Goal: Task Accomplishment & Management: Complete application form

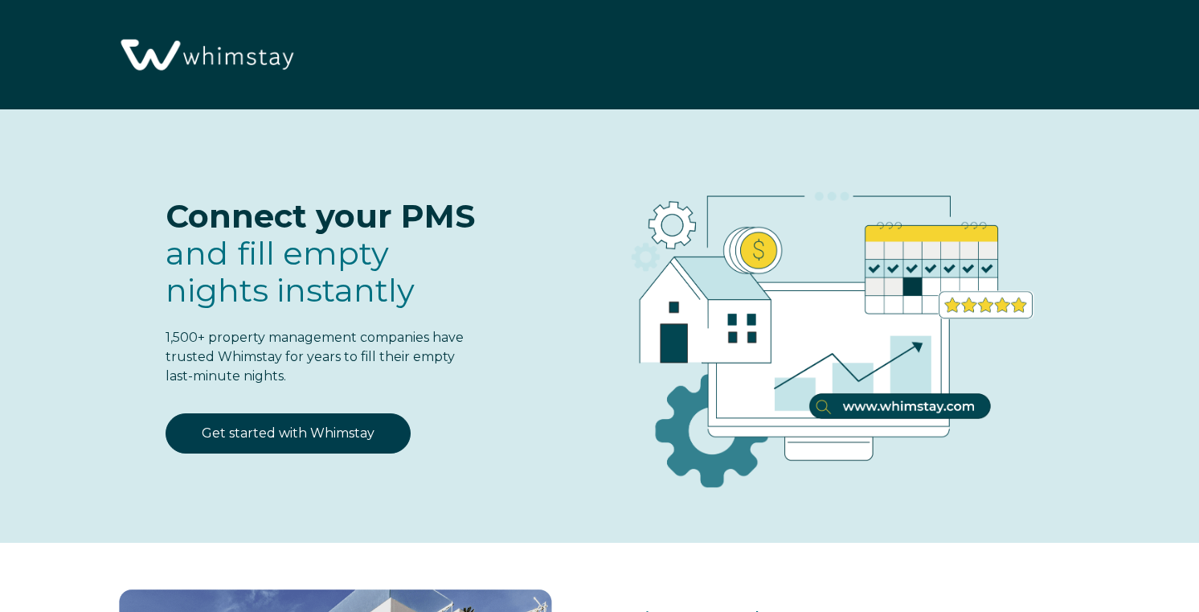
select select "US"
select select "Standard"
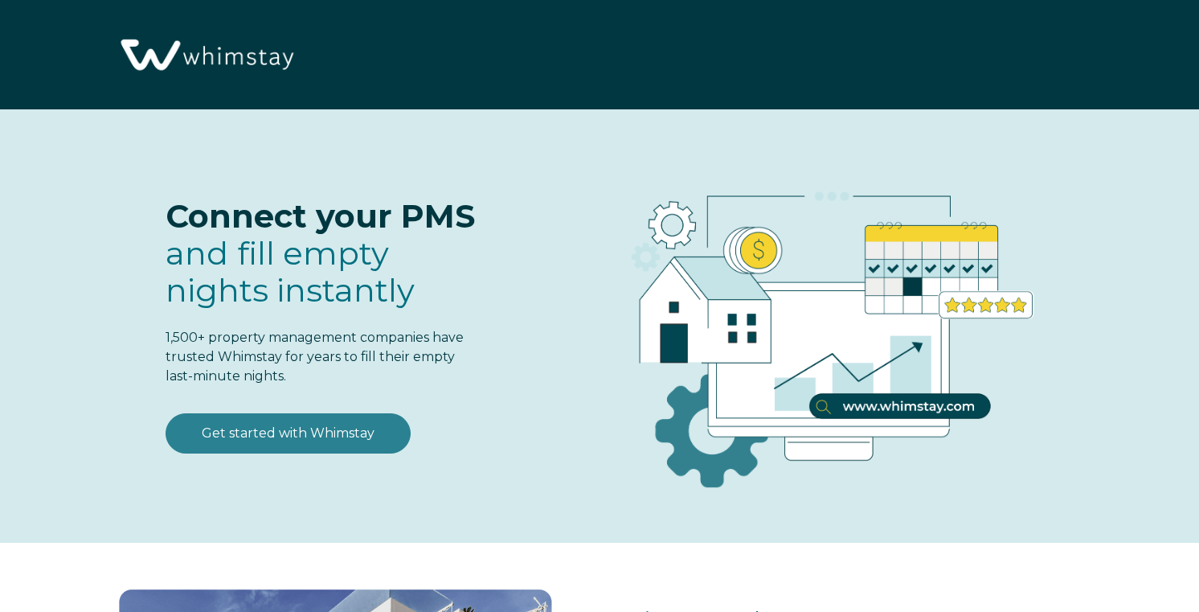
click at [333, 427] on link "Get started with Whimstay" at bounding box center [288, 433] width 245 height 40
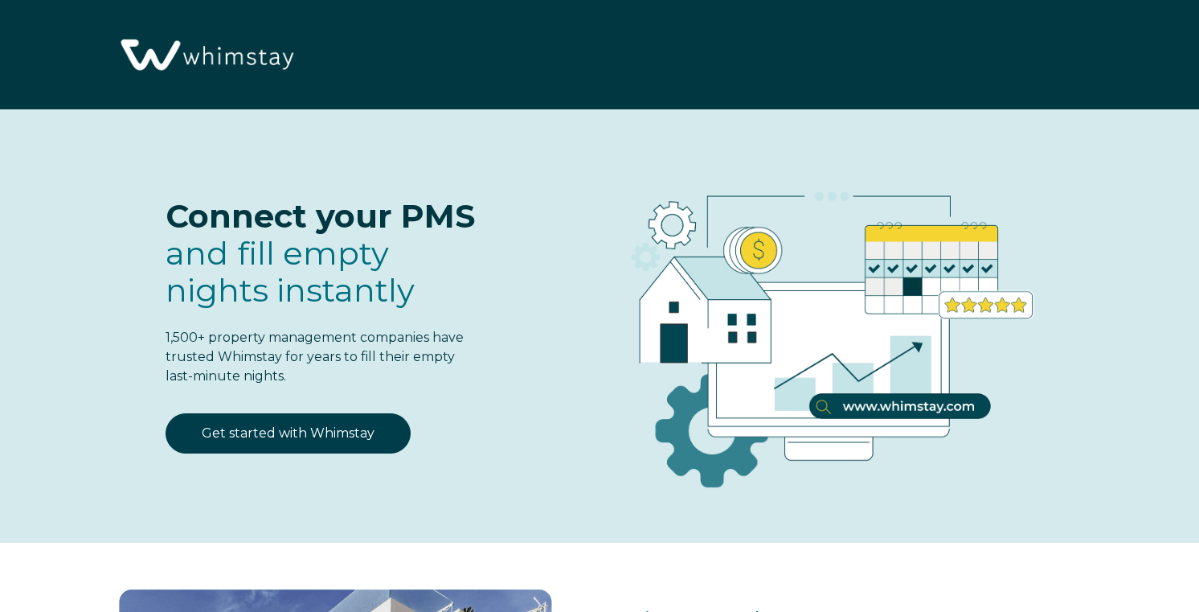
select select "US"
select select "Standard"
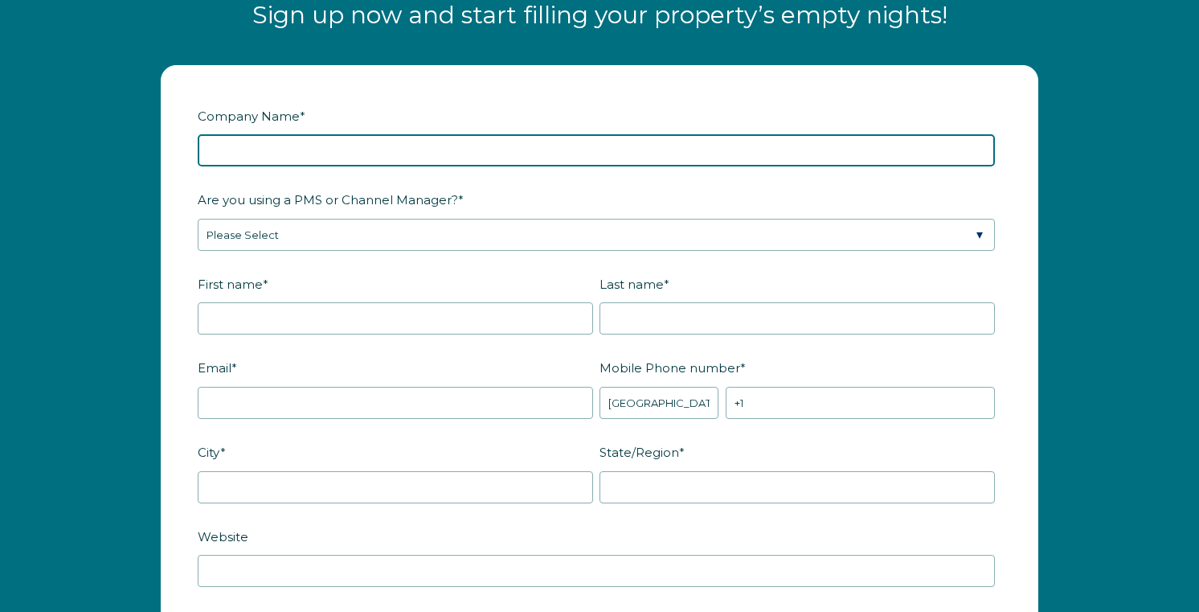
click at [363, 153] on input "Company Name *" at bounding box center [596, 150] width 797 height 32
type input "OPM REI LLC"
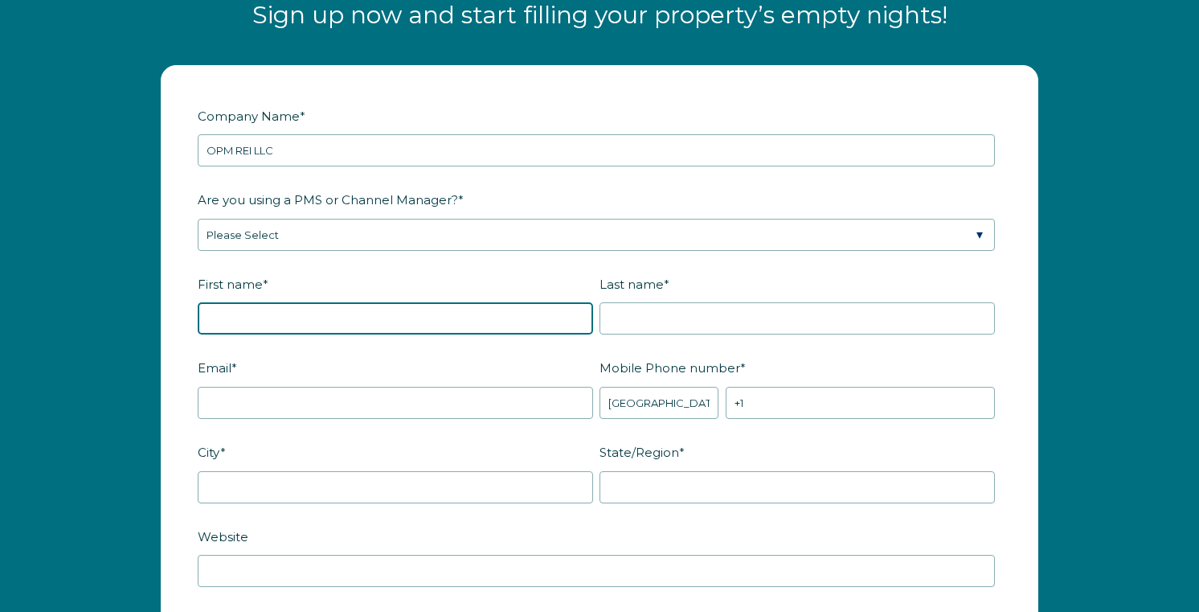
type input "[PERSON_NAME]"
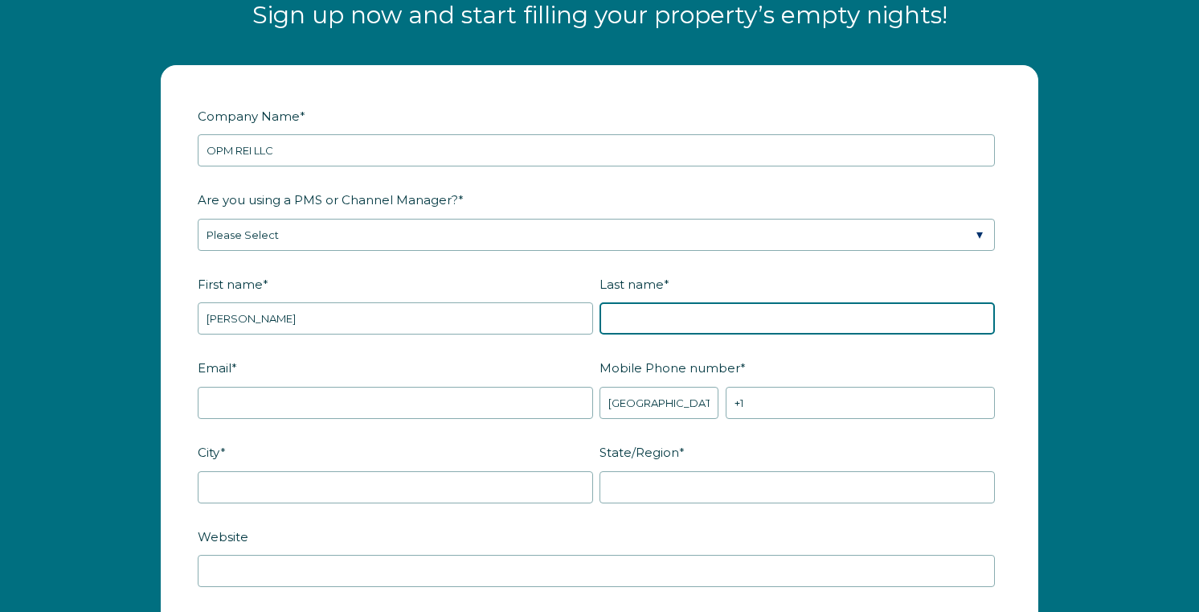
type input "[PERSON_NAME]"
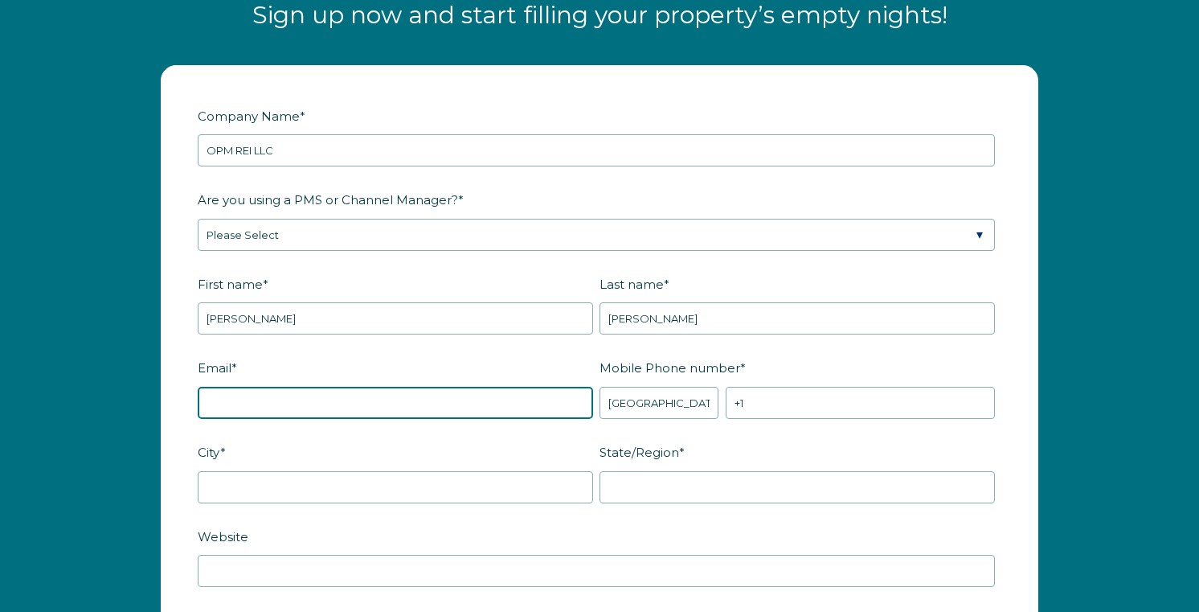
type input "[DOMAIN_NAME][EMAIL_ADDRESS][DOMAIN_NAME]"
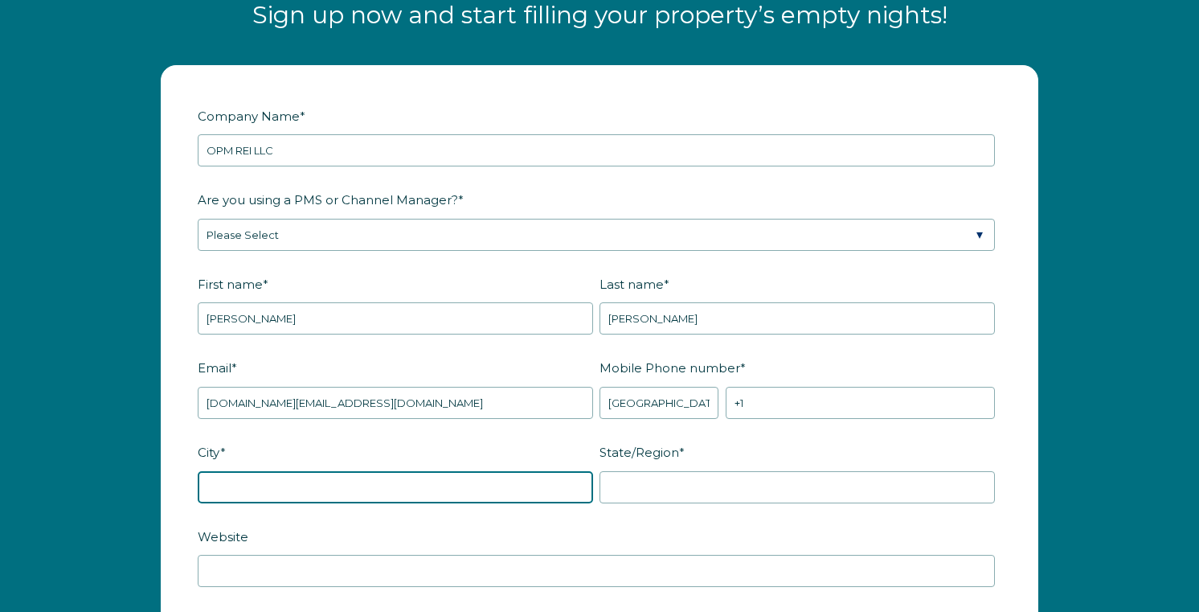
type input "[GEOGRAPHIC_DATA]"
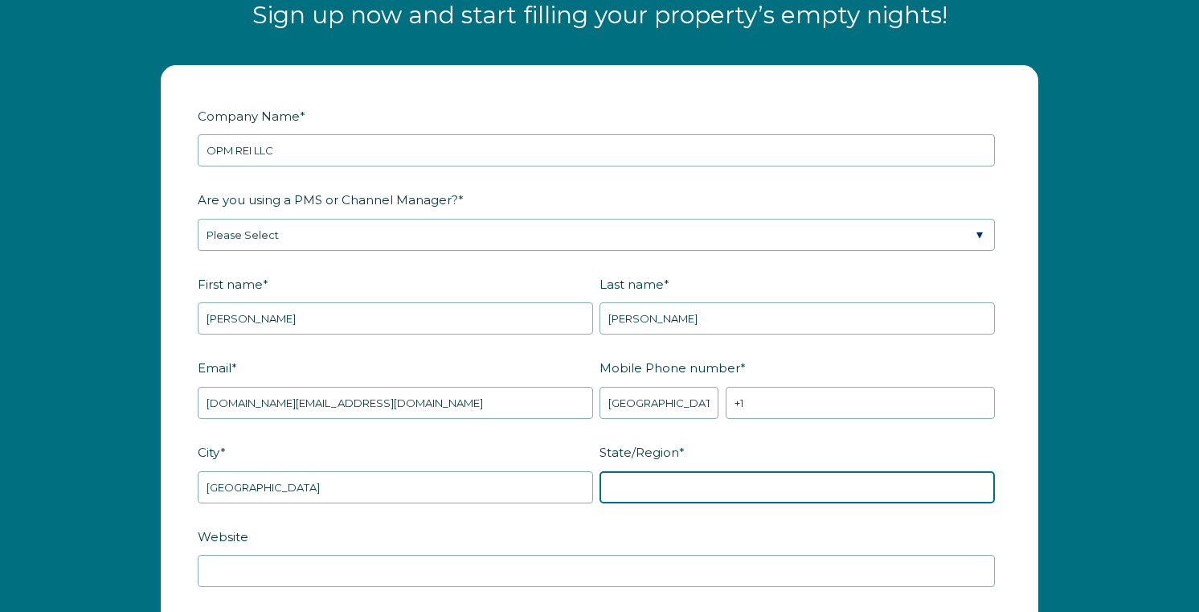
type input "MA"
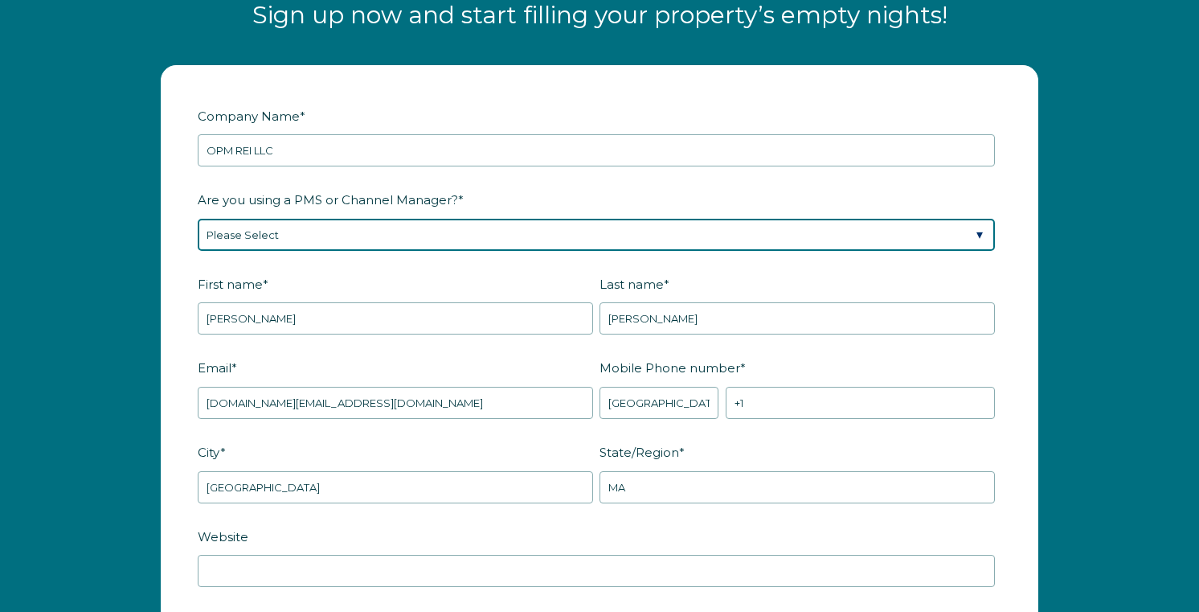
click at [338, 242] on select "Please Select Barefoot BookingPal Boost Brightside CiiRUS Escapia Guesty Hostaw…" at bounding box center [596, 235] width 797 height 32
select select "Guesty"
click at [198, 219] on select "Please Select Barefoot BookingPal Boost Brightside CiiRUS Escapia Guesty Hostaw…" at bounding box center [596, 235] width 797 height 32
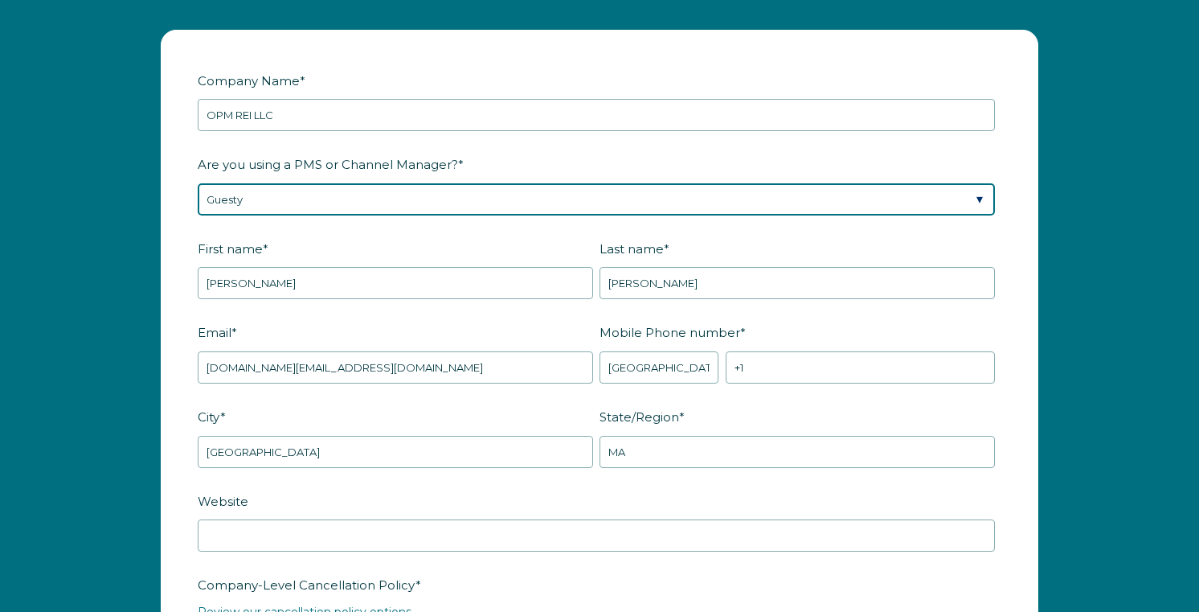
scroll to position [2006, 0]
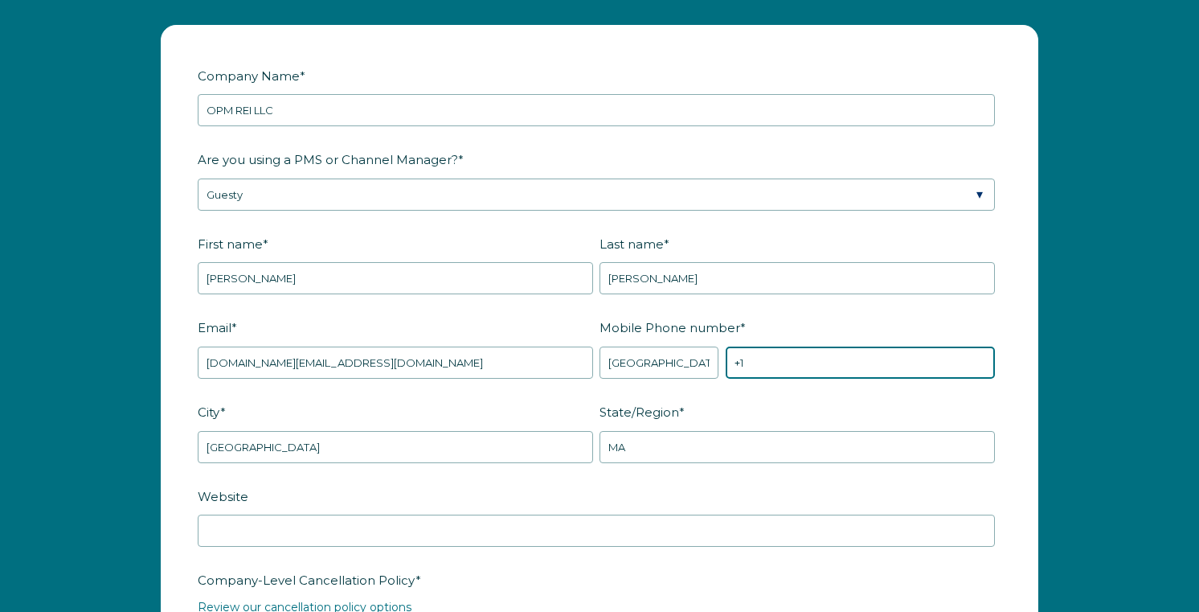
click at [803, 363] on input "+1" at bounding box center [860, 362] width 269 height 32
type input "[PHONE_NUMBER]"
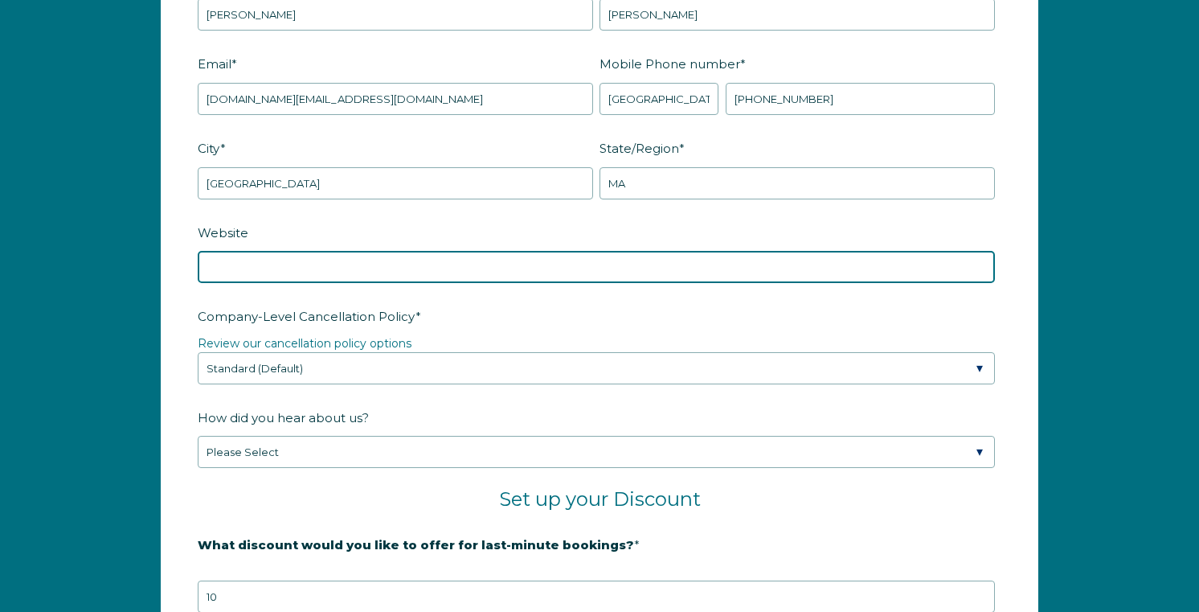
scroll to position [2274, 0]
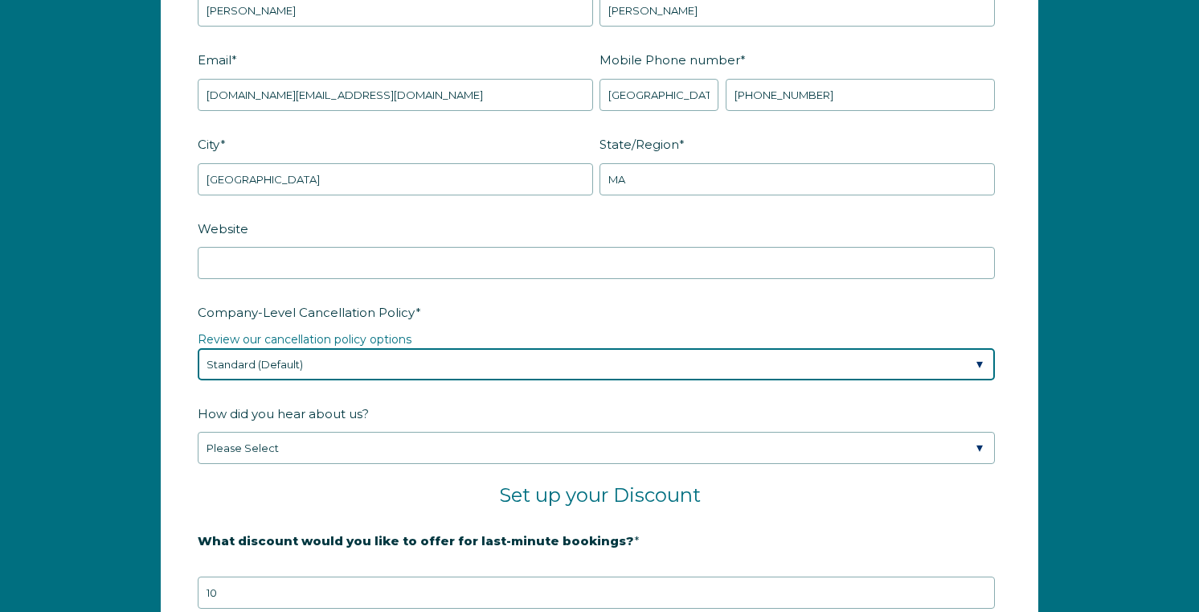
click at [390, 369] on select "Please Select Partial Standard (Default) Moderate Strict" at bounding box center [596, 364] width 797 height 32
select select "Moderate"
click at [198, 348] on select "Please Select Partial Standard (Default) Moderate Strict" at bounding box center [596, 364] width 797 height 32
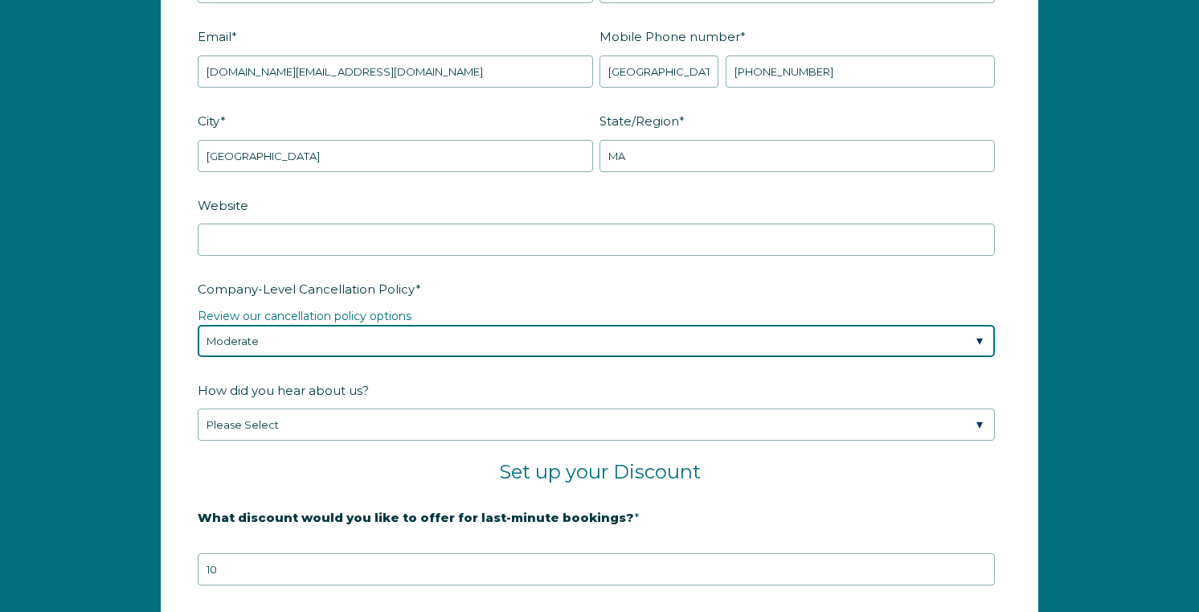
scroll to position [2300, 0]
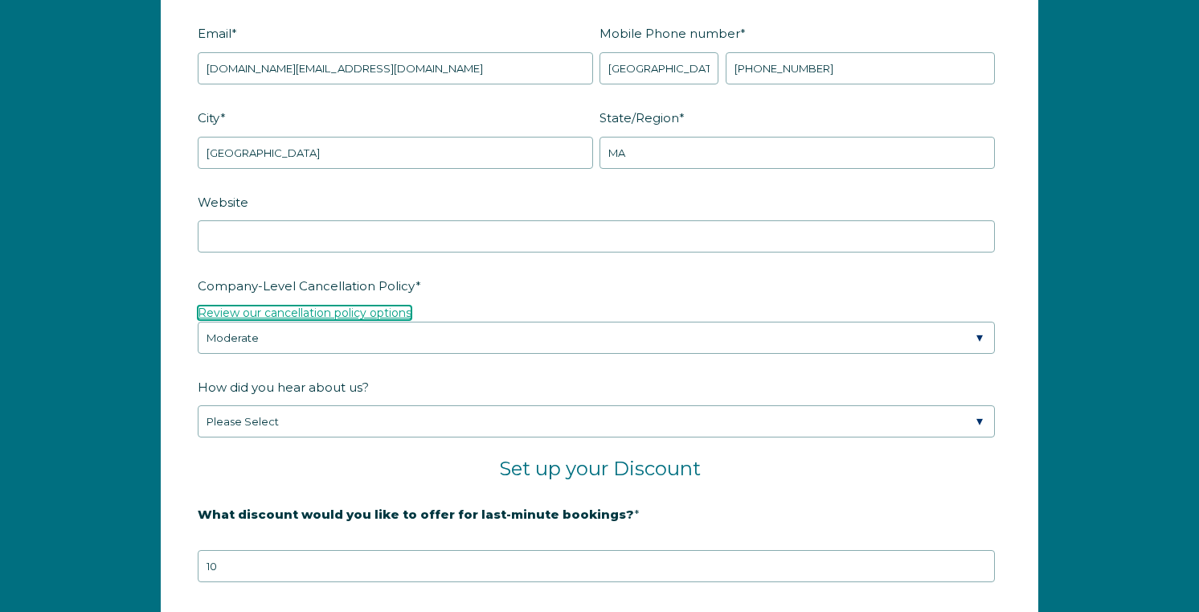
click at [349, 311] on link "Review our cancellation policy options" at bounding box center [305, 312] width 214 height 14
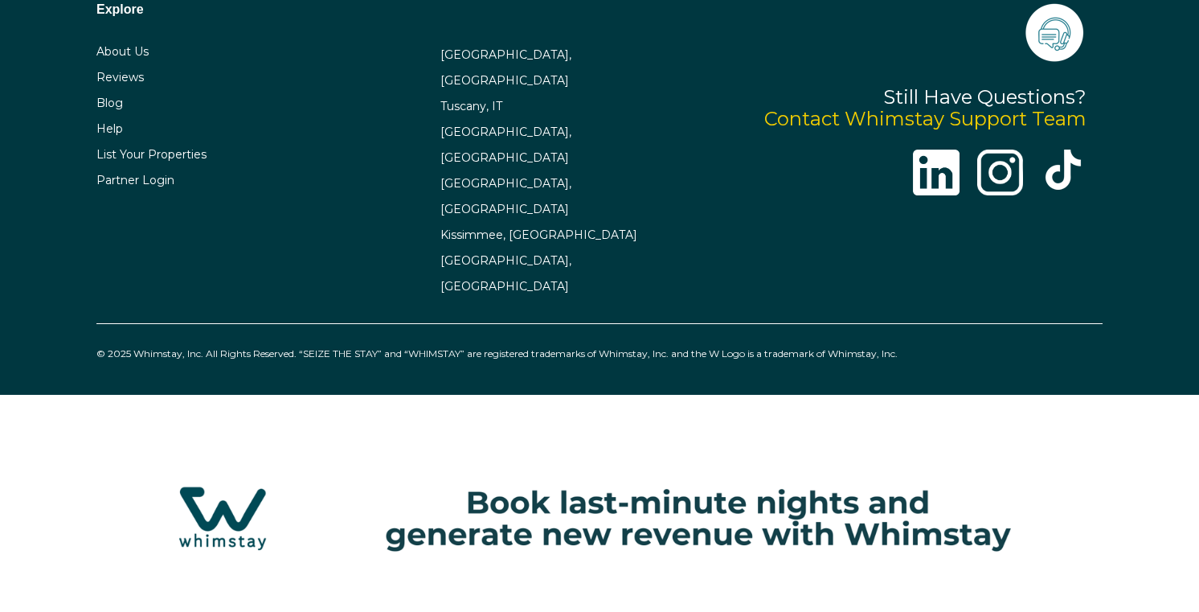
select select "US"
select select "Standard"
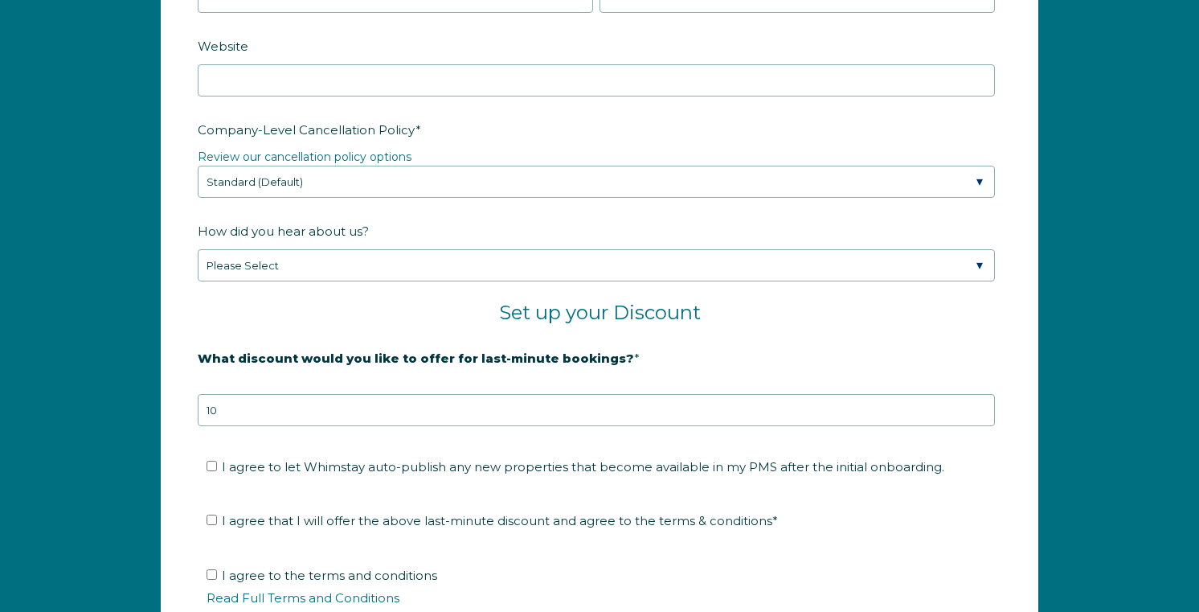
scroll to position [2419, 0]
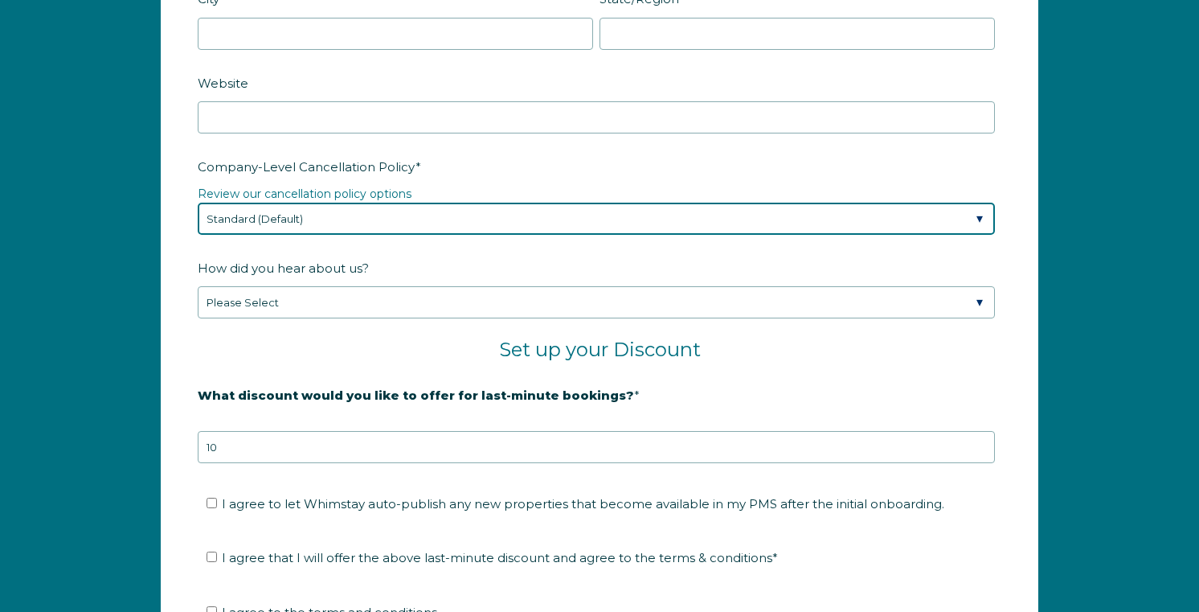
click at [316, 230] on select "Please Select Partial Standard (Default) Moderate Strict" at bounding box center [596, 219] width 797 height 32
click at [198, 203] on select "Please Select Partial Standard (Default) Moderate Strict" at bounding box center [596, 219] width 797 height 32
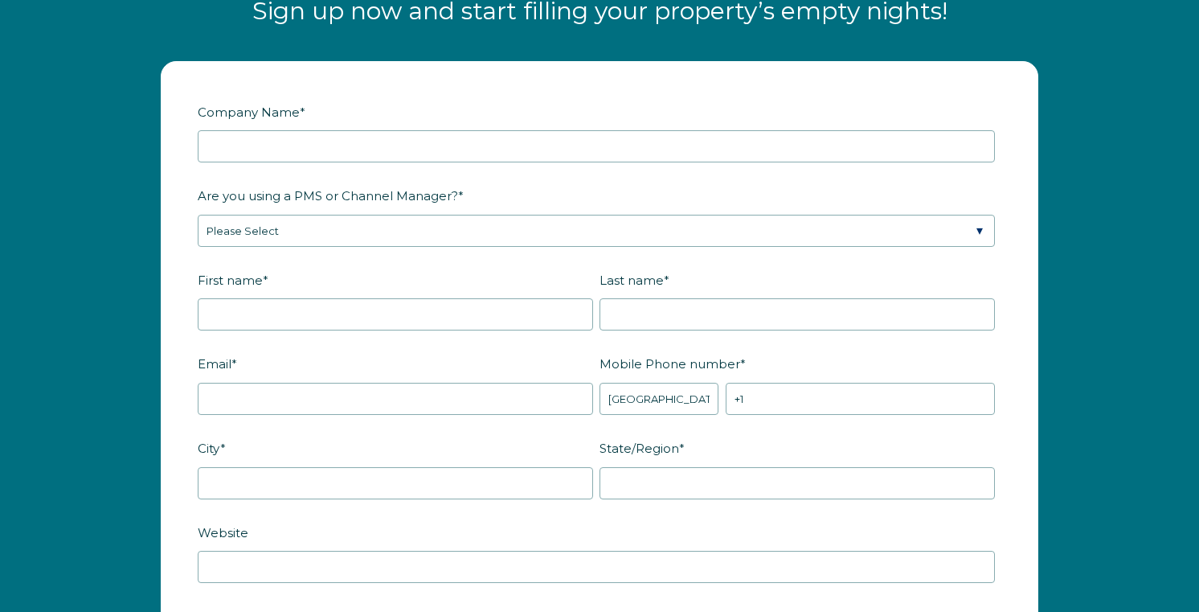
scroll to position [1952, 0]
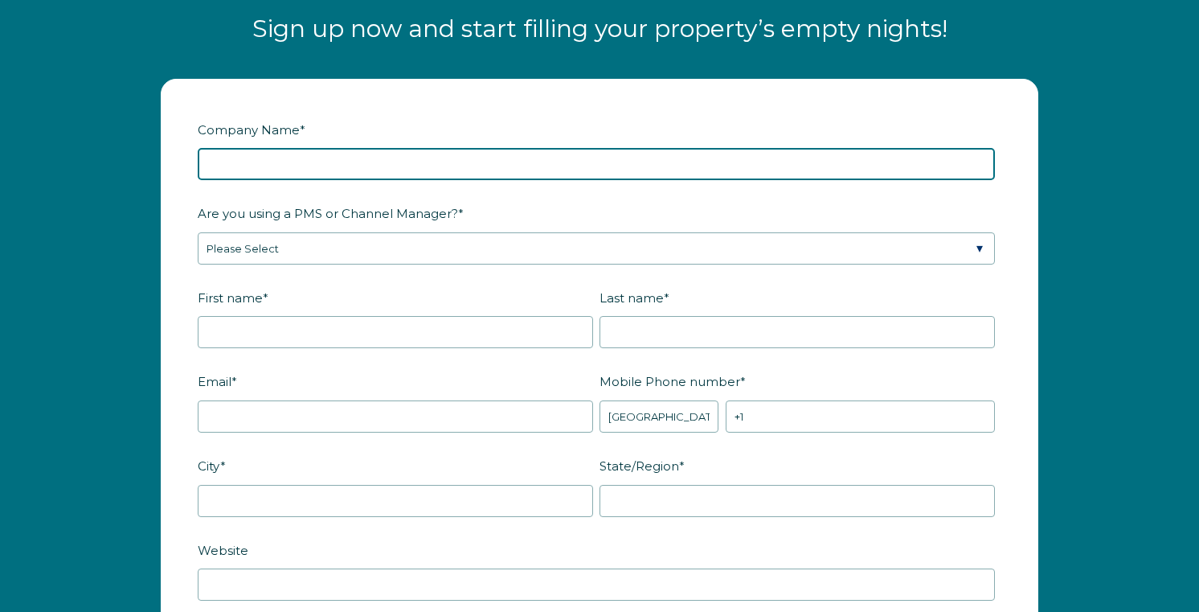
click at [350, 166] on input "Company Name *" at bounding box center [596, 164] width 797 height 32
type input "OPM REI LLC"
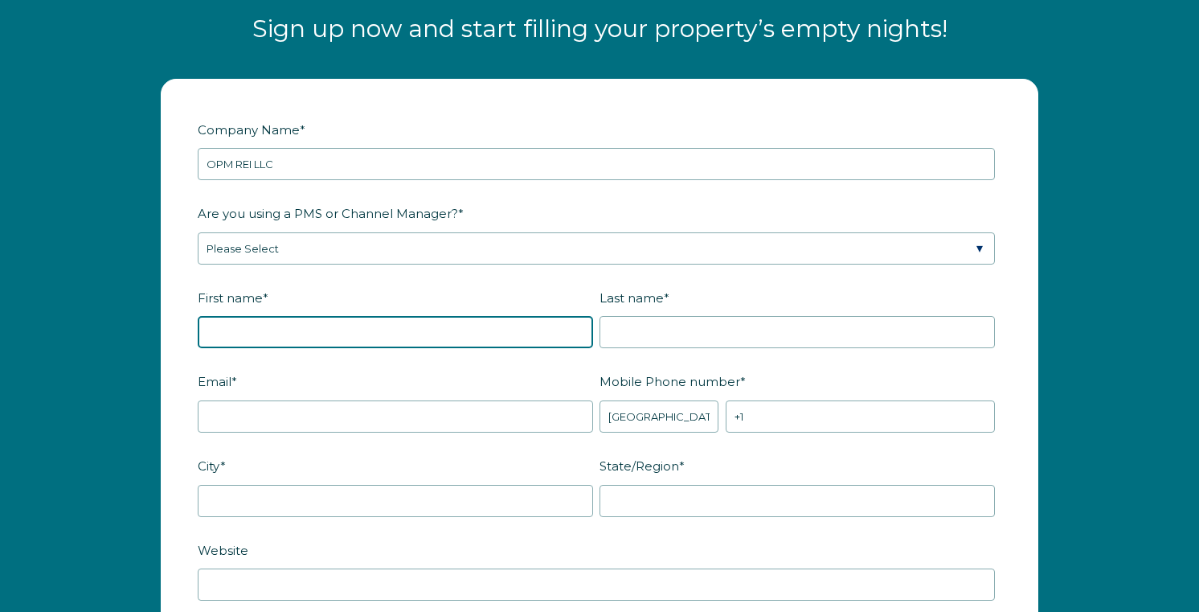
type input "[PERSON_NAME]"
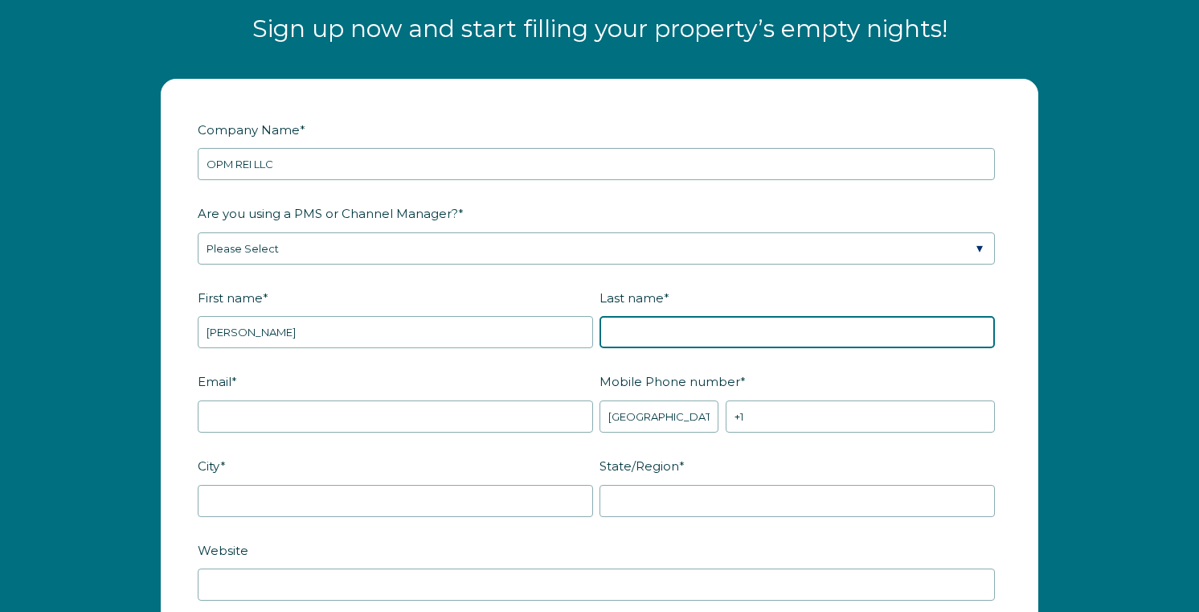
type input "[PERSON_NAME]"
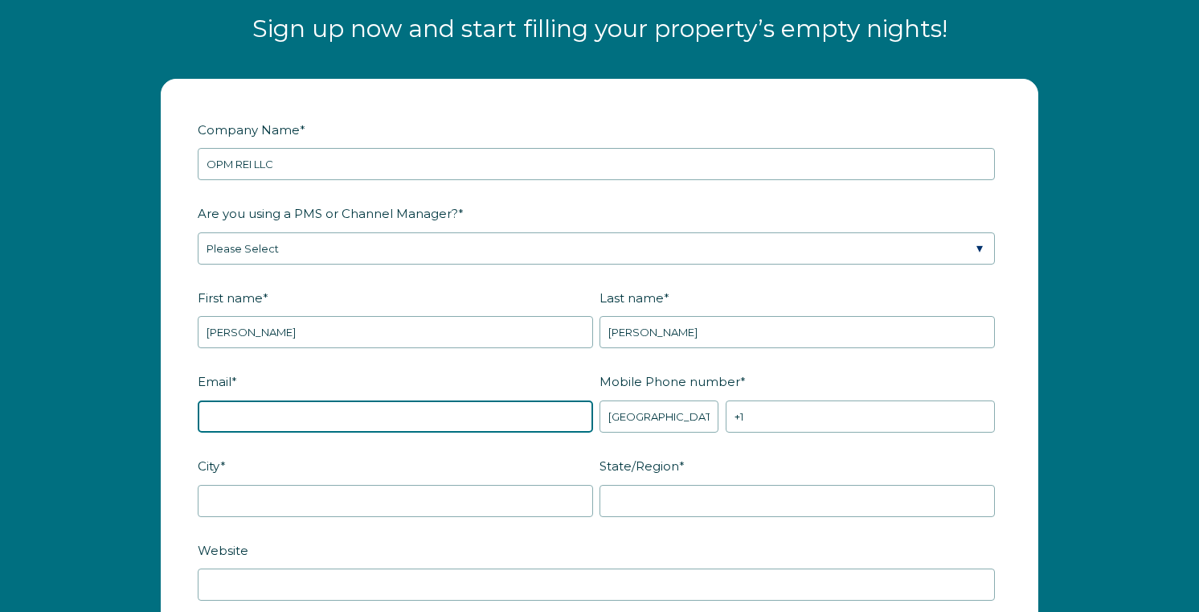
type input "[DOMAIN_NAME][EMAIL_ADDRESS][DOMAIN_NAME]"
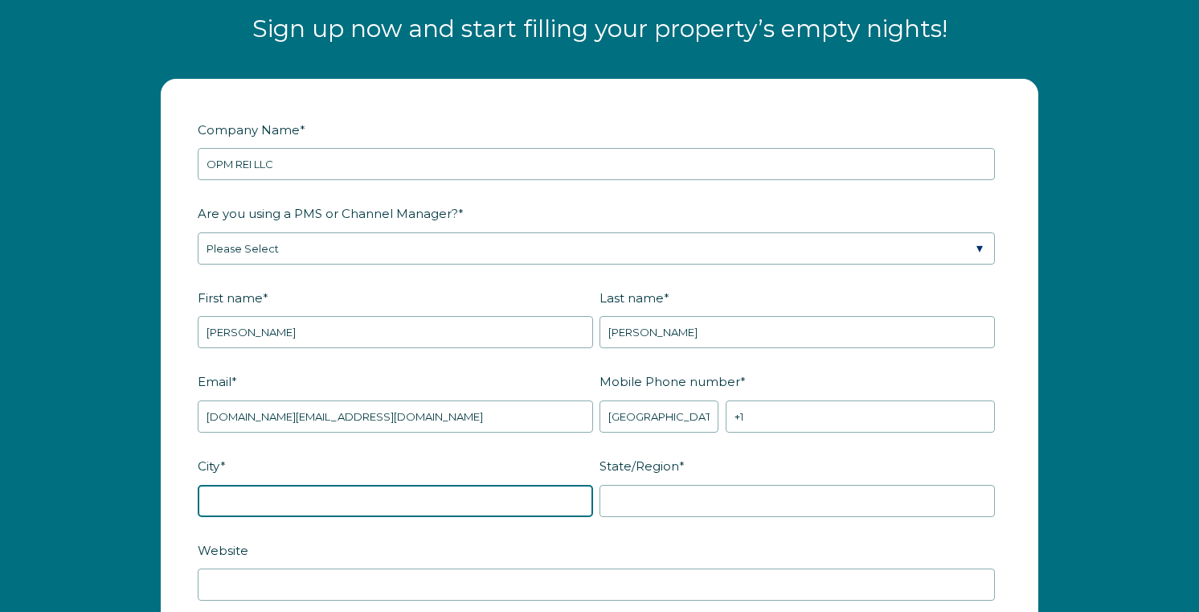
type input "[GEOGRAPHIC_DATA]"
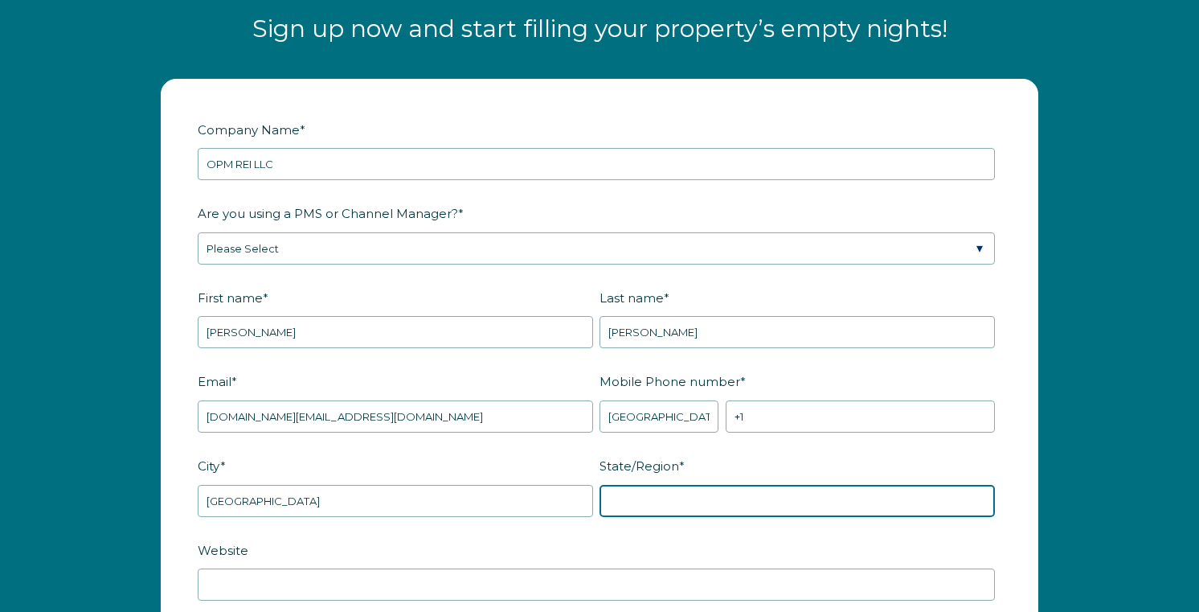
type input "MA"
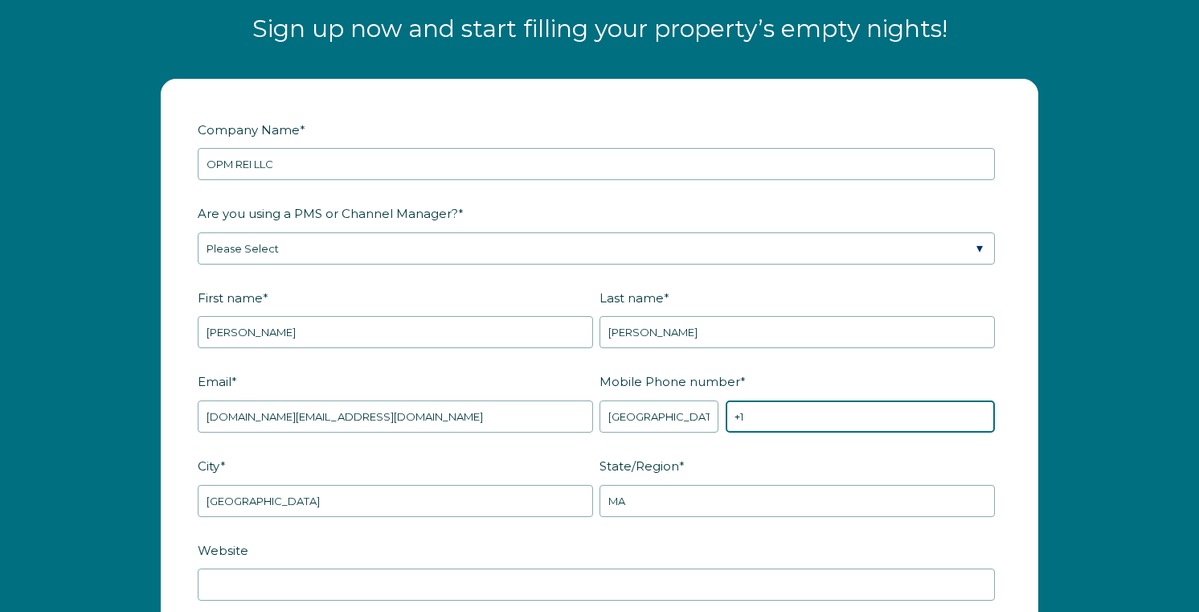
click at [753, 429] on input "+1" at bounding box center [860, 416] width 269 height 32
click at [762, 424] on input "+1" at bounding box center [860, 416] width 269 height 32
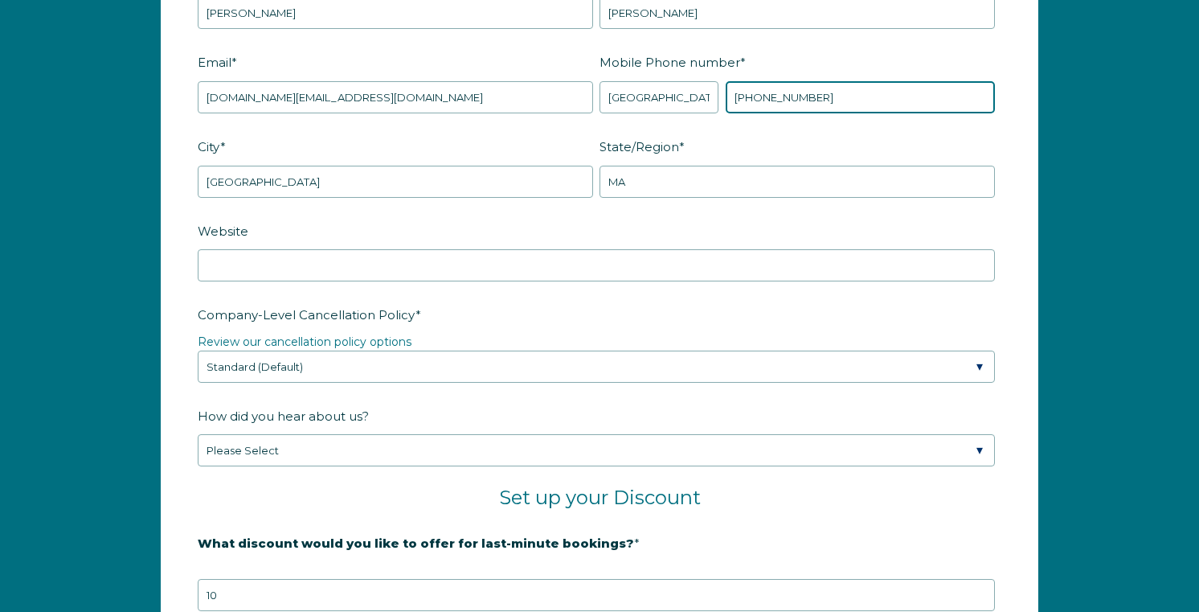
scroll to position [2274, 0]
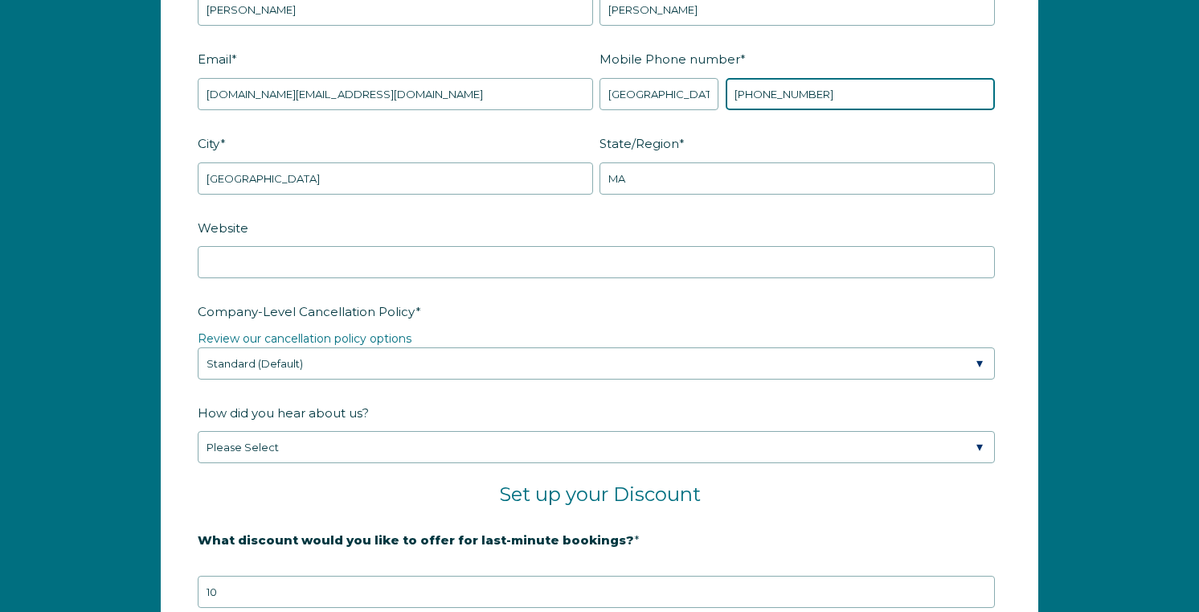
type input "[PHONE_NUMBER]"
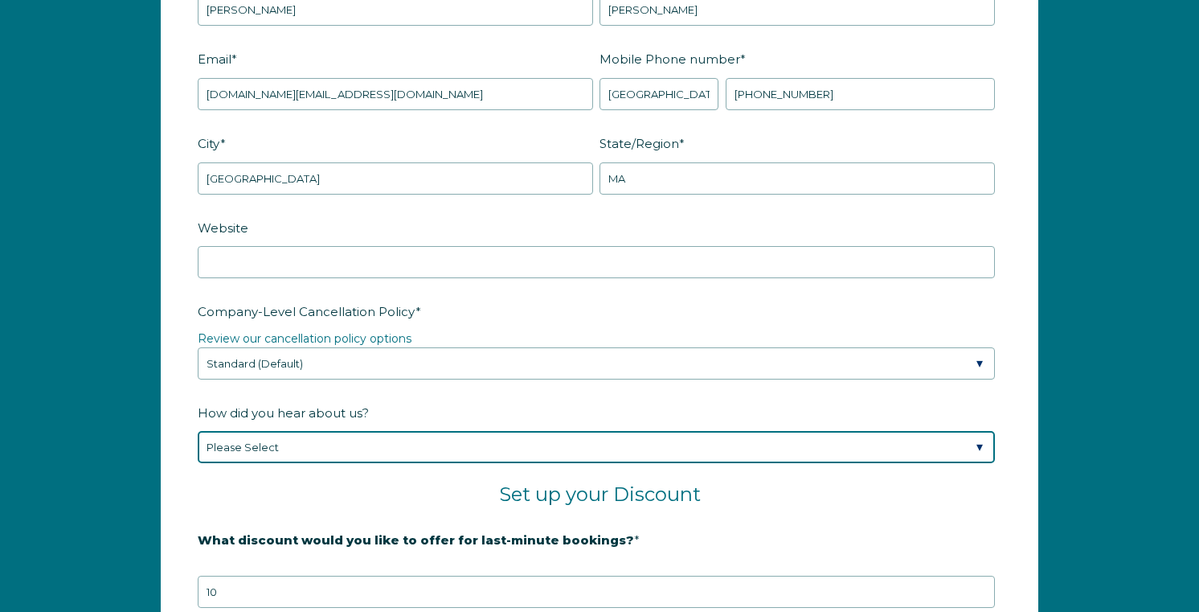
click at [330, 437] on select "Please Select Found Whimstay through a Google search Spoke to a Whimstay salesp…" at bounding box center [596, 447] width 797 height 32
select select "Podcast"
click at [198, 431] on select "Please Select Found Whimstay through a Google search Spoke to a Whimstay salesp…" at bounding box center [596, 447] width 797 height 32
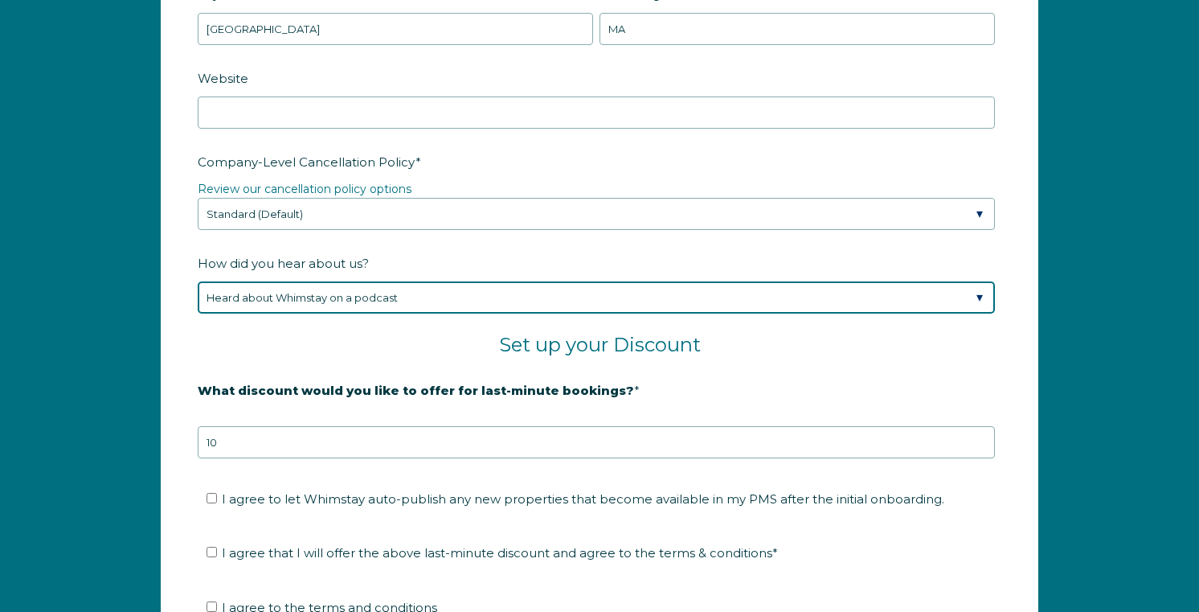
scroll to position [2458, 0]
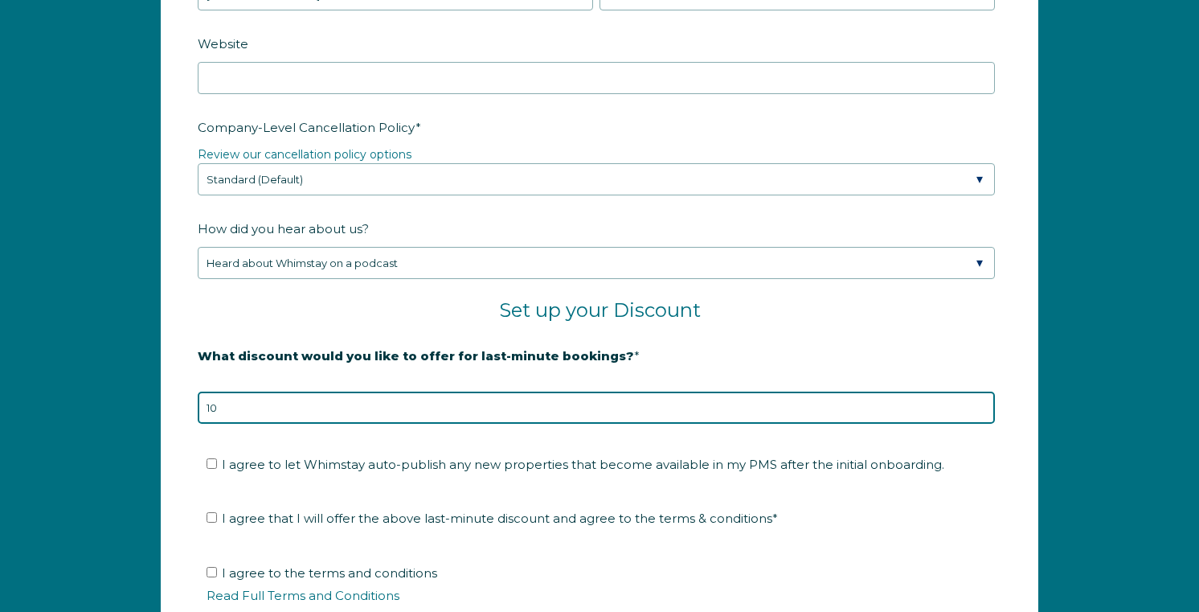
click at [339, 420] on input "10" at bounding box center [596, 407] width 797 height 32
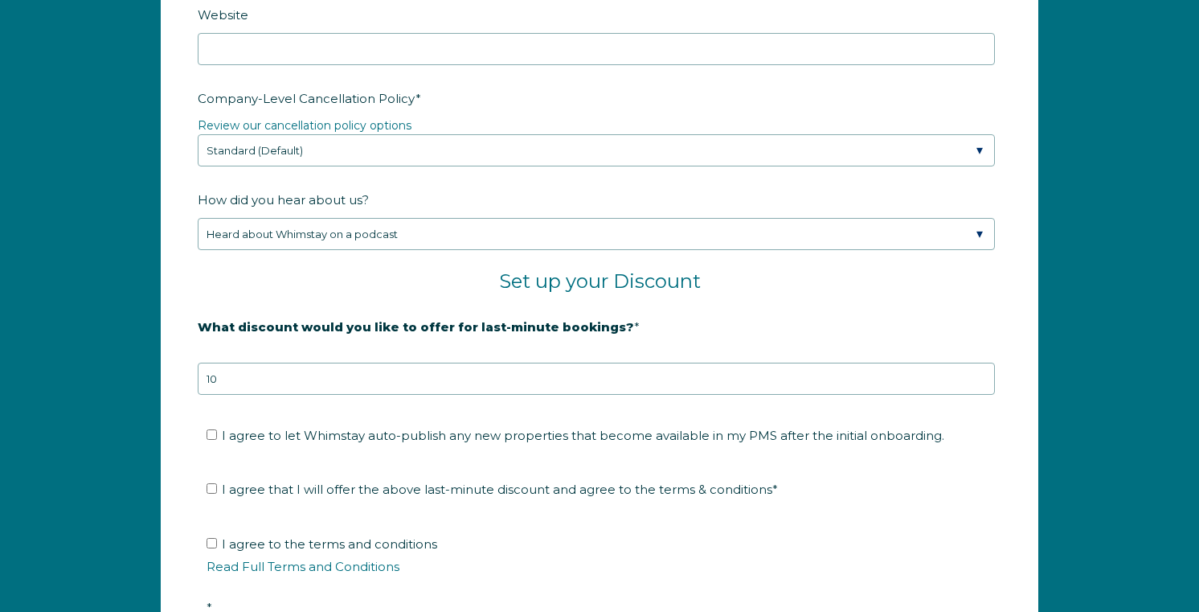
scroll to position [2504, 0]
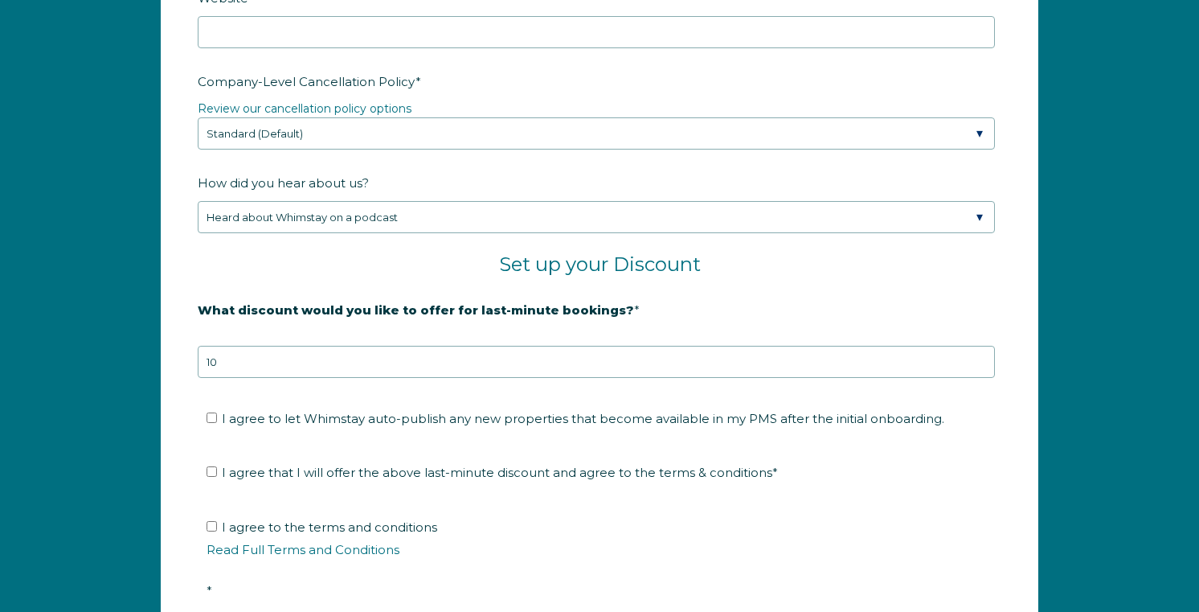
click at [386, 415] on span "I agree to let Whimstay auto-publish any new properties that become available i…" at bounding box center [583, 418] width 722 height 15
click at [217, 415] on input "I agree to let Whimstay auto-publish any new properties that become available i…" at bounding box center [212, 417] width 10 height 10
checkbox input "true"
click at [354, 471] on span "I agree that I will offer the above last-minute discount and agree to the terms…" at bounding box center [500, 472] width 556 height 15
click at [217, 471] on input "I agree that I will offer the above last-minute discount and agree to the terms…" at bounding box center [212, 471] width 10 height 10
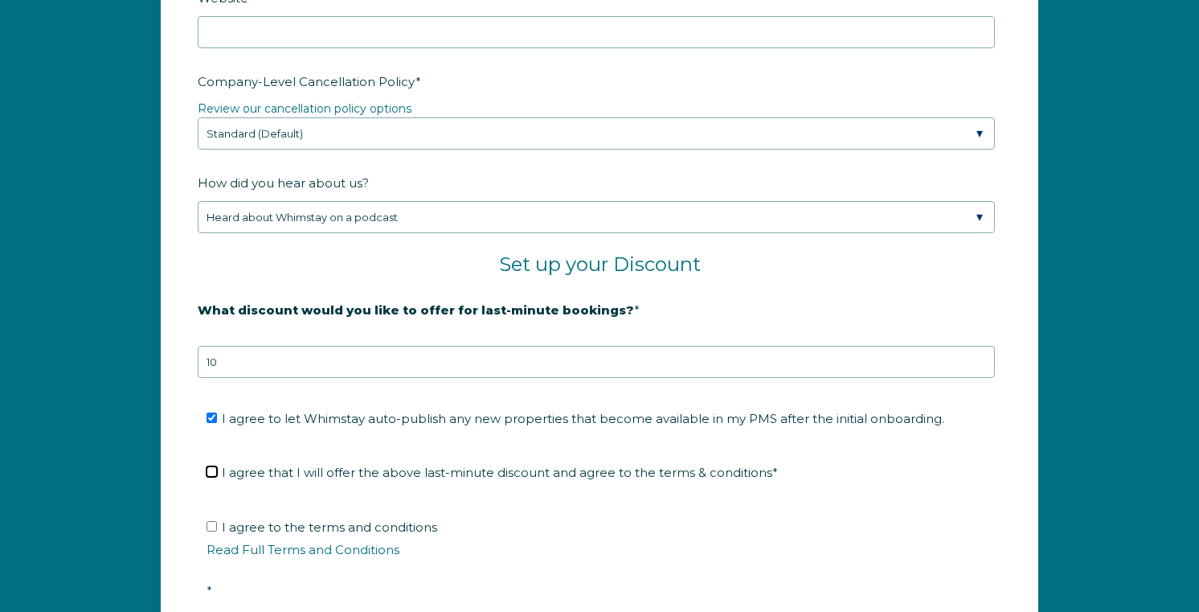
checkbox input "true"
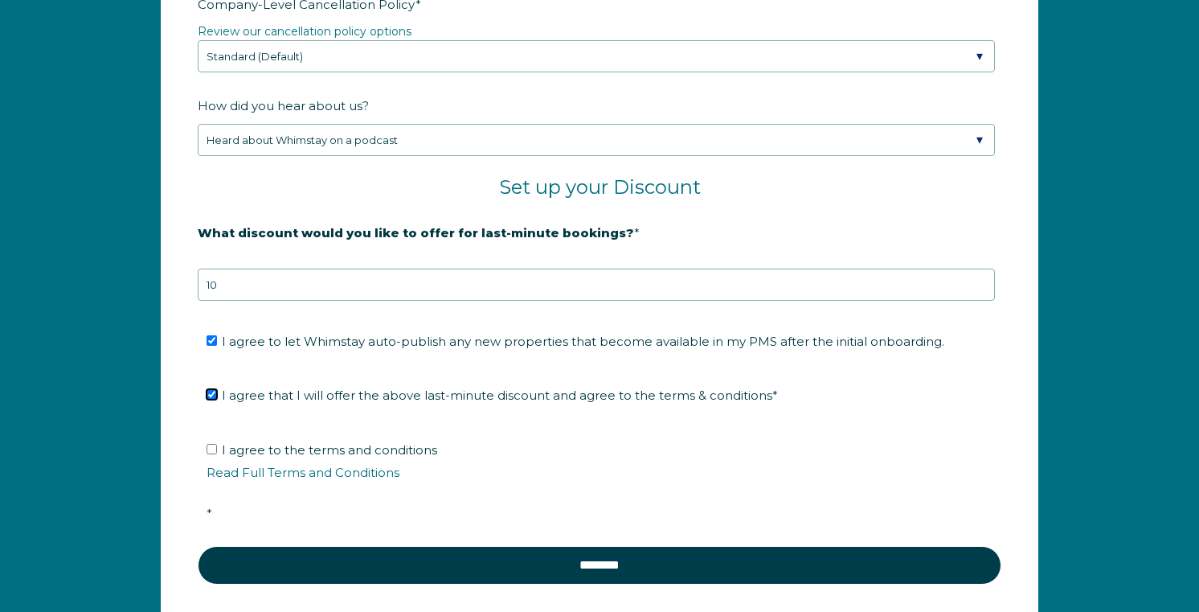
scroll to position [2584, 0]
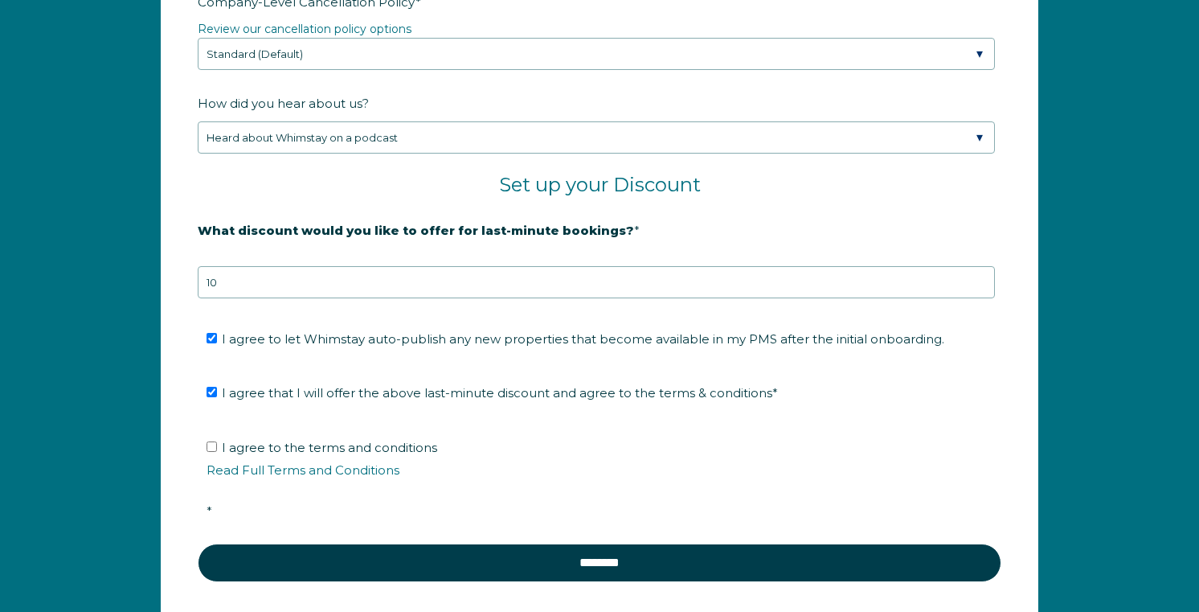
click at [301, 444] on span "I agree to the terms and conditions Read Full Terms and Conditions *" at bounding box center [605, 479] width 797 height 79
click at [217, 444] on input "I agree to the terms and conditions Read Full Terms and Conditions *" at bounding box center [212, 446] width 10 height 10
checkbox input "true"
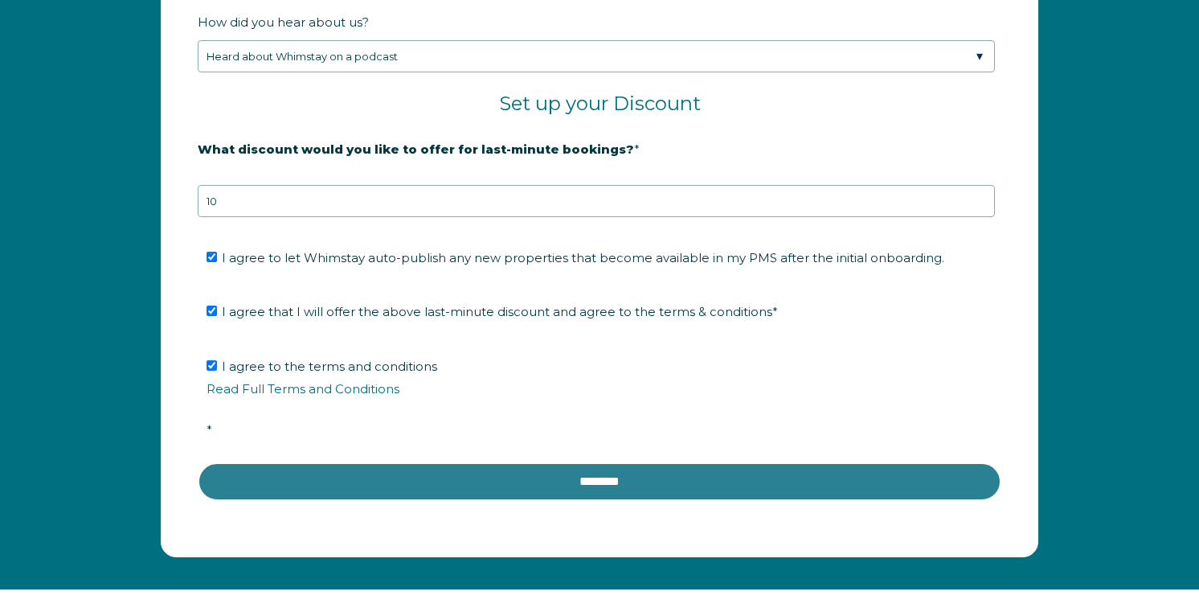
click at [439, 472] on input "********" at bounding box center [600, 481] width 804 height 39
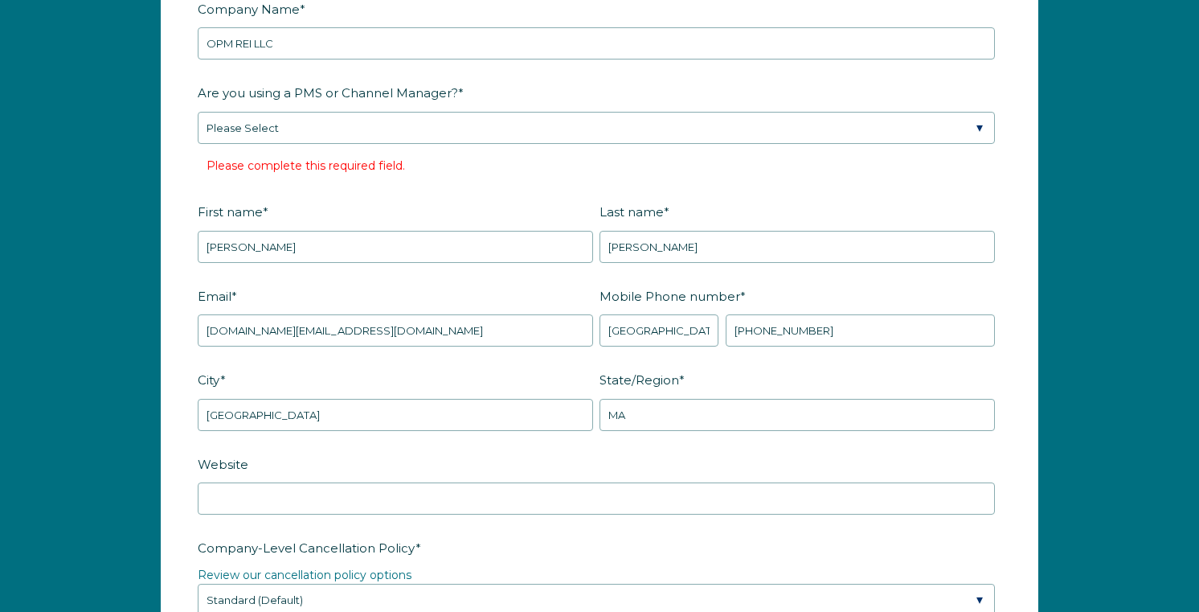
scroll to position [2067, 0]
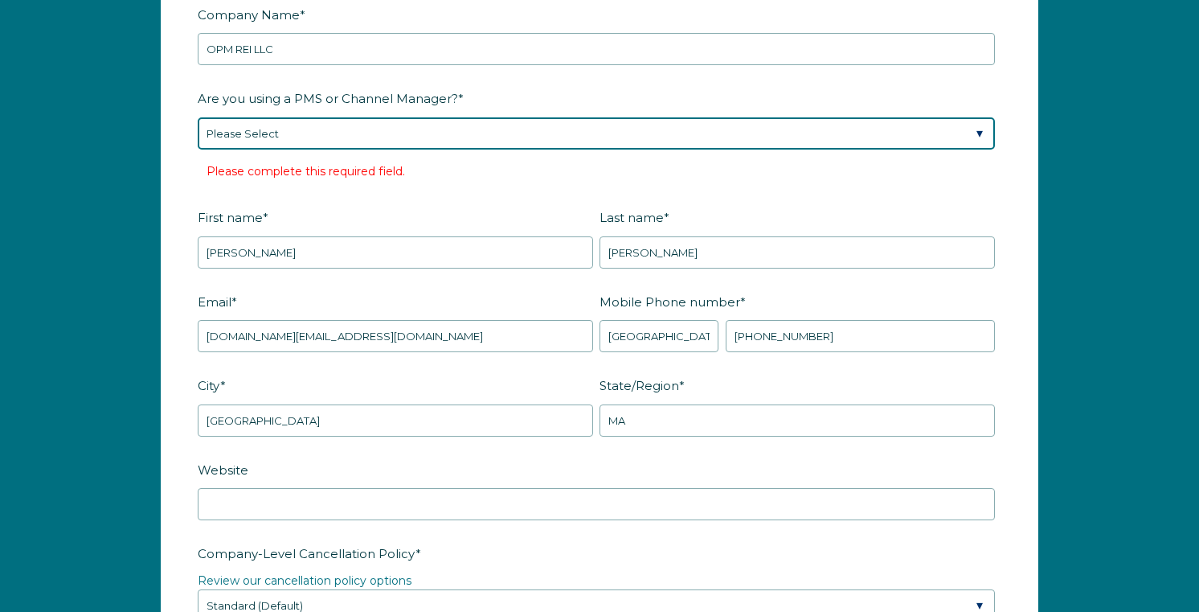
click at [308, 133] on select "Please Select Barefoot BookingPal Boost Brightside CiiRUS Escapia Guesty Hostaw…" at bounding box center [596, 133] width 797 height 32
select select "Guesty"
click at [198, 117] on select "Please Select Barefoot BookingPal Boost Brightside CiiRUS Escapia Guesty Hostaw…" at bounding box center [596, 133] width 797 height 32
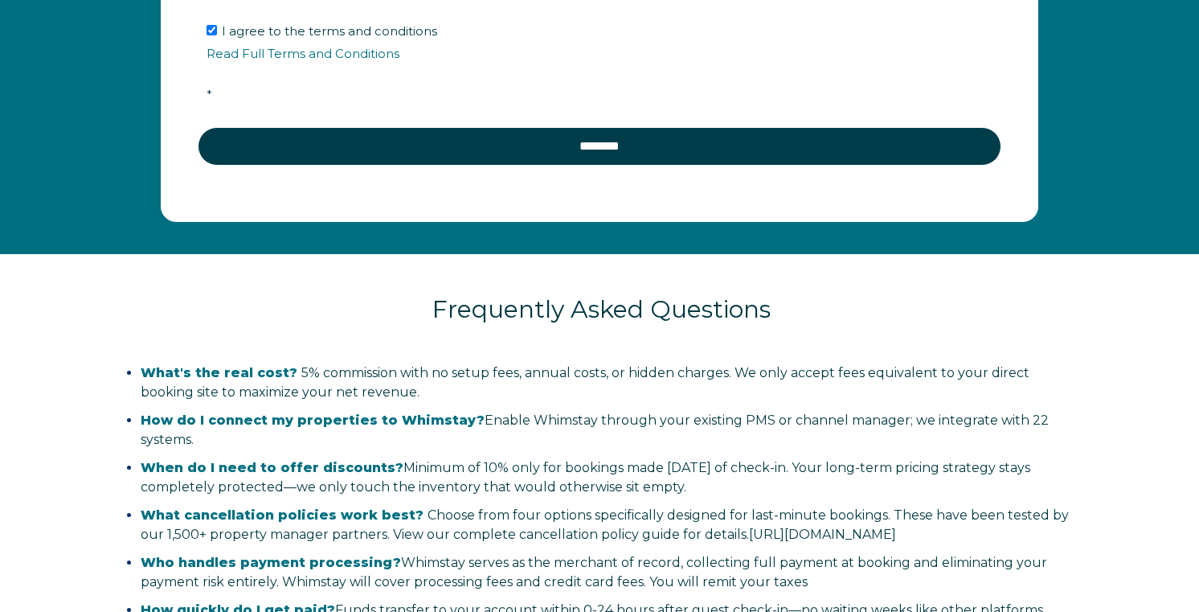
scroll to position [3043, 0]
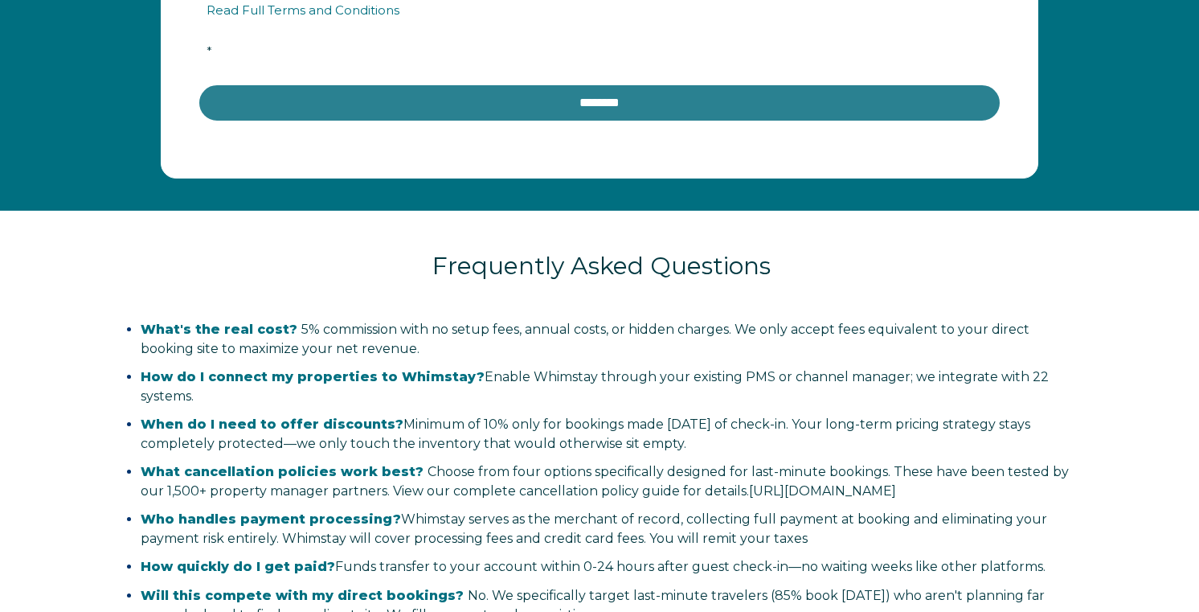
click at [446, 97] on input "********" at bounding box center [600, 103] width 804 height 39
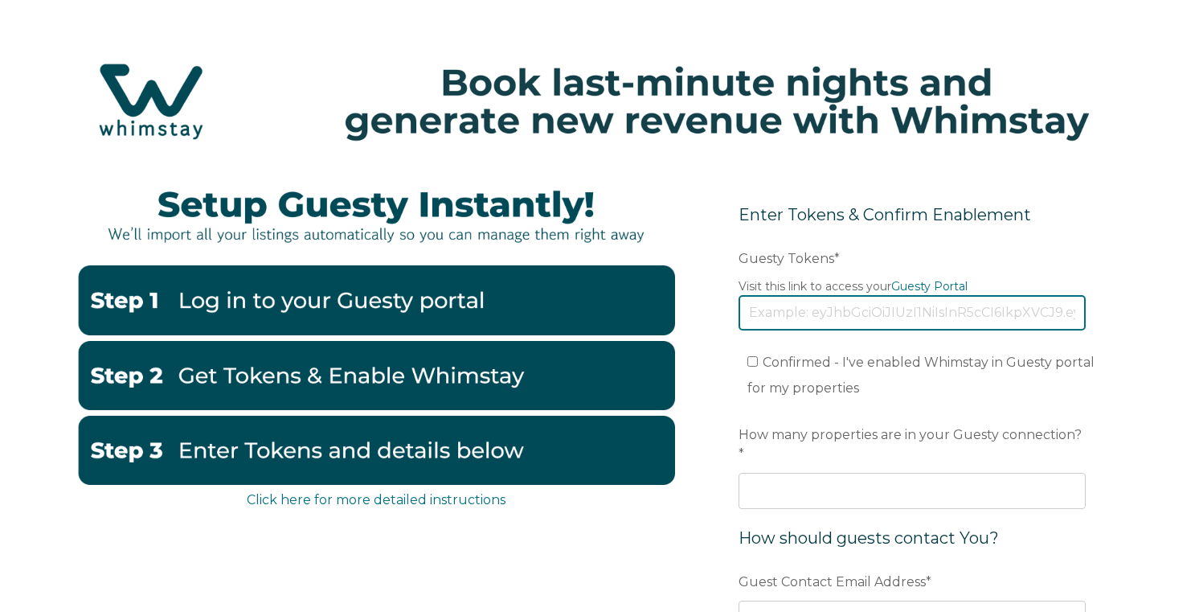
click at [828, 305] on input "Guesty Tokens *" at bounding box center [912, 312] width 347 height 35
paste input "eyJhbGciOiJIUzI1NiIsInR5cCI6IkpXVCJ9.eyJ0b2tlbklkIjoiNjhlYmUxYWYyZmExMDdiMDIyOG…"
type input "eyJhbGciOiJIUzI1NiIsInR5cCI6IkpXVCJ9.eyJ0b2tlbklkIjoiNjhlYmUxYWYyZmExMDdiMDIyOG…"
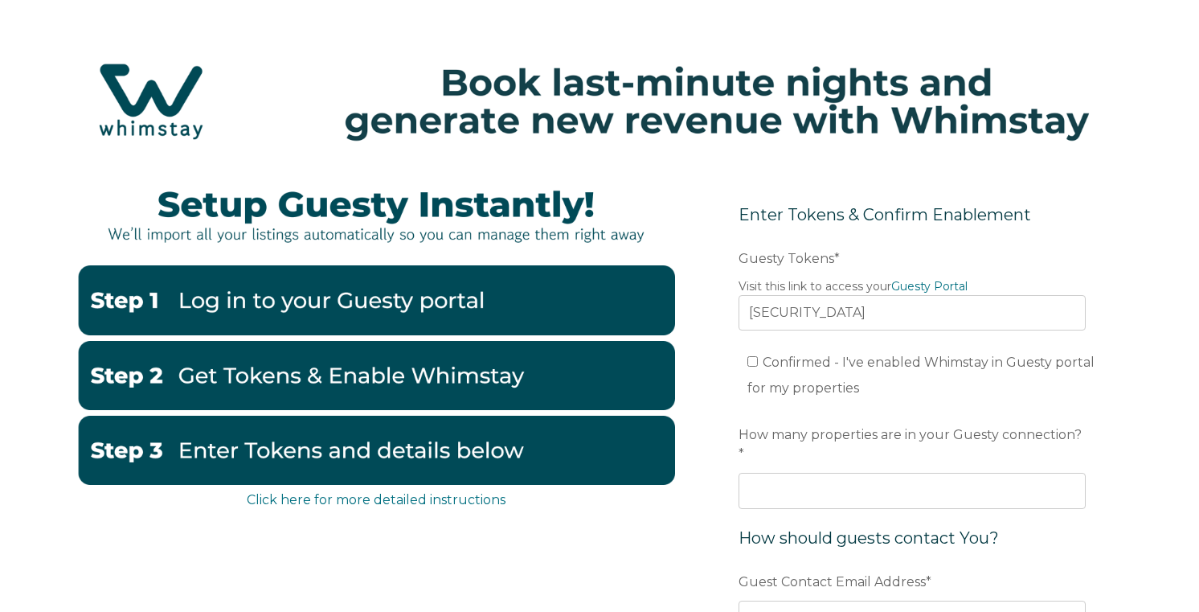
click at [865, 362] on span "Confirmed - I've enabled Whimstay in Guesty portal for my properties" at bounding box center [920, 374] width 347 height 41
click at [758, 362] on input "Confirmed - I've enabled Whimstay in Guesty portal for my properties" at bounding box center [752, 361] width 10 height 10
checkbox input "true"
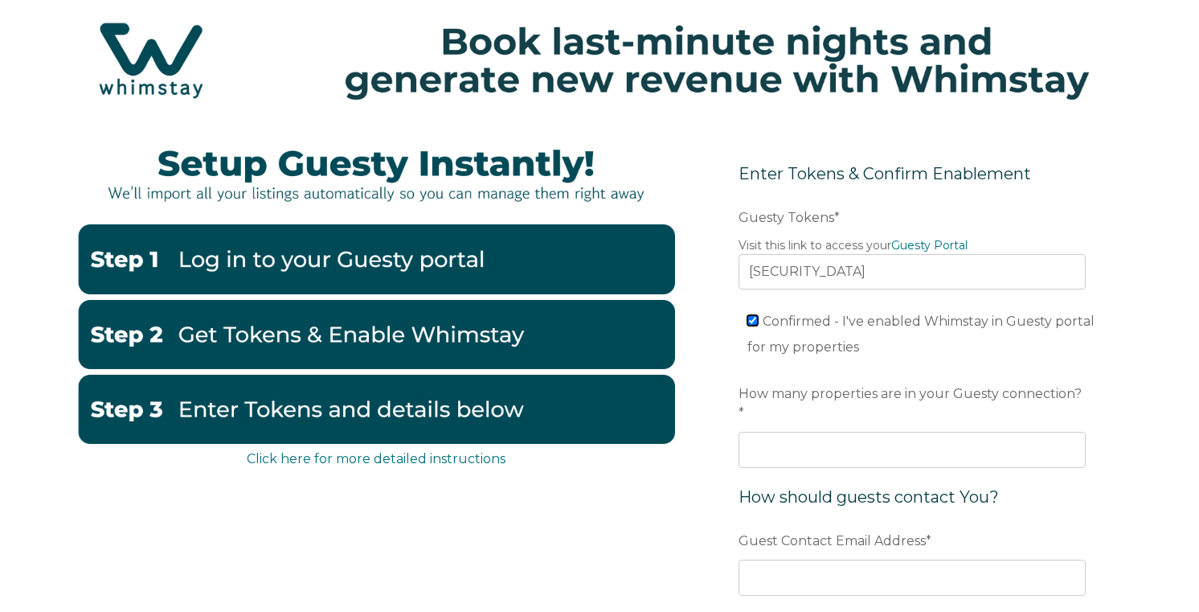
scroll to position [43, 0]
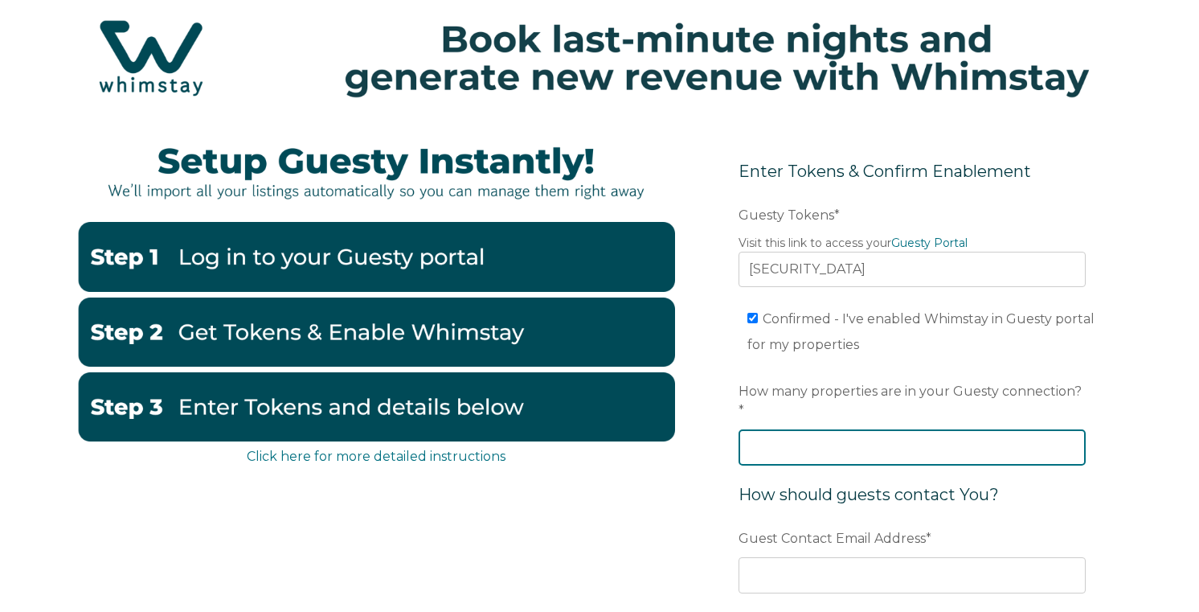
click at [856, 429] on input "How many properties are in your Guesty connection? *" at bounding box center [912, 446] width 347 height 35
type input "3"
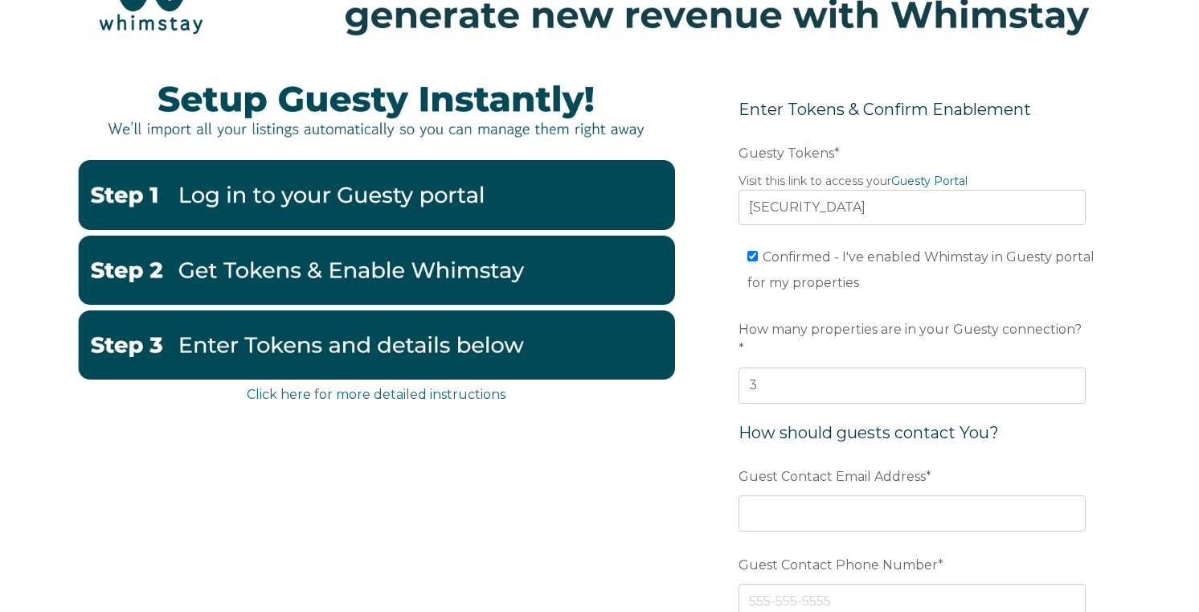
scroll to position [109, 0]
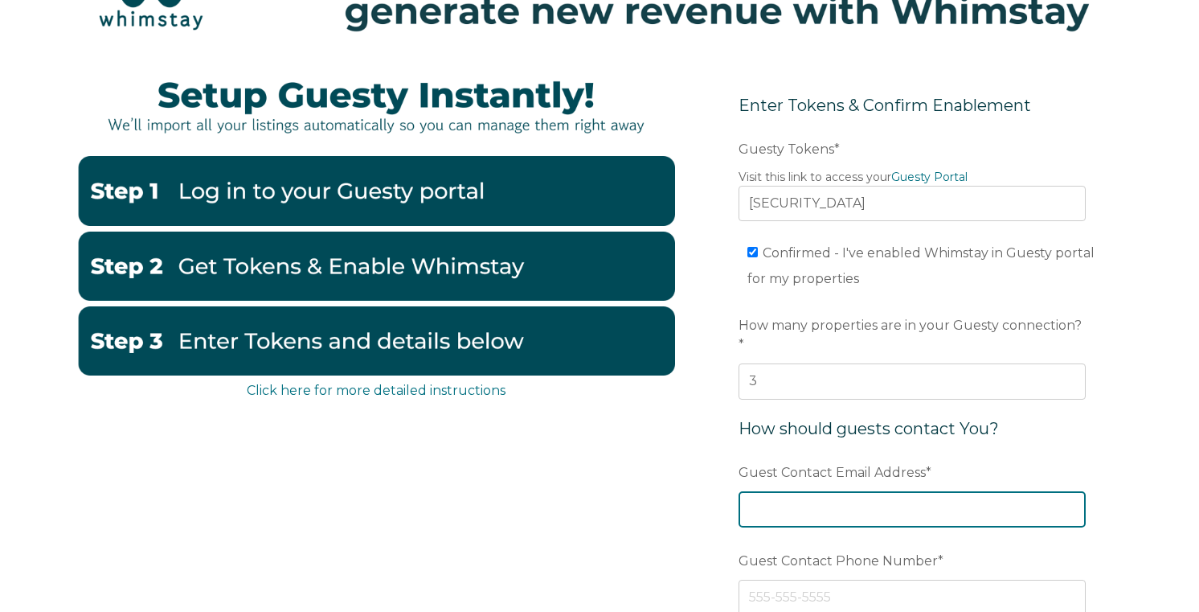
click at [837, 491] on input "Guest Contact Email Address *" at bounding box center [912, 508] width 347 height 35
type input "[DOMAIN_NAME][EMAIL_ADDRESS][DOMAIN_NAME]"
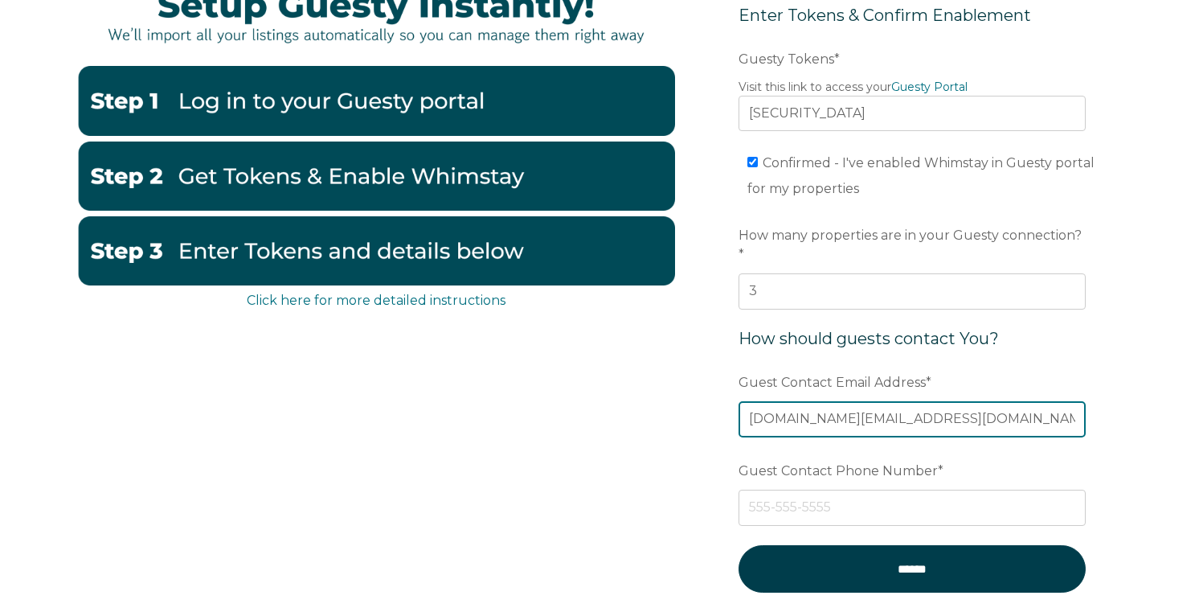
scroll to position [255, 0]
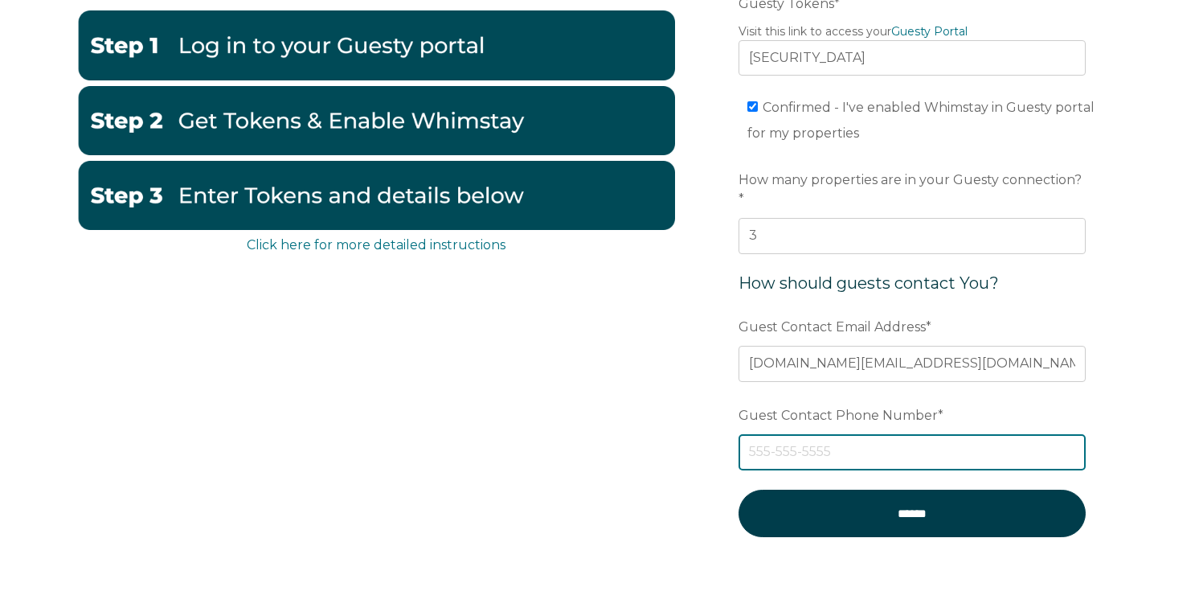
click at [895, 434] on input "Guest Contact Phone Number *" at bounding box center [912, 451] width 347 height 35
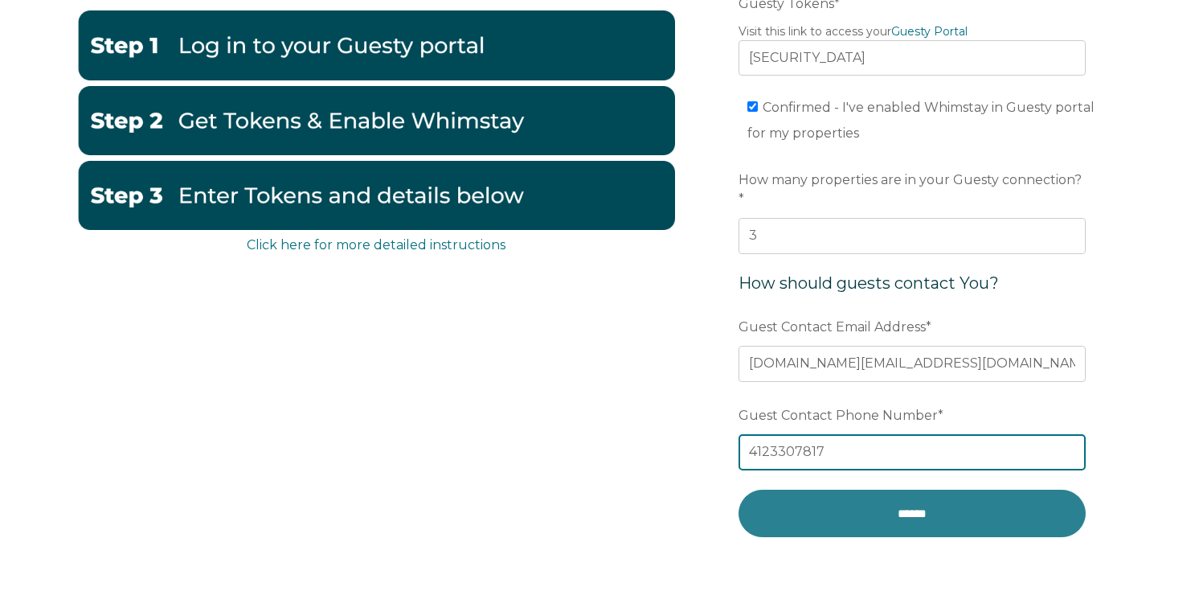
type input "4123307817"
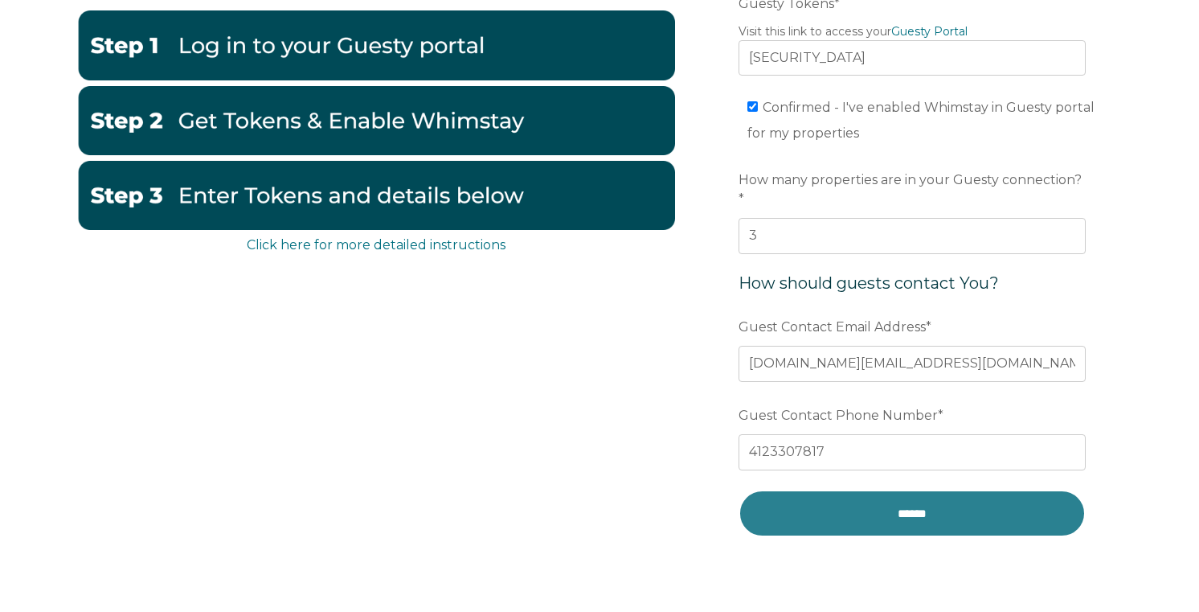
click at [874, 489] on input "******" at bounding box center [912, 512] width 347 height 47
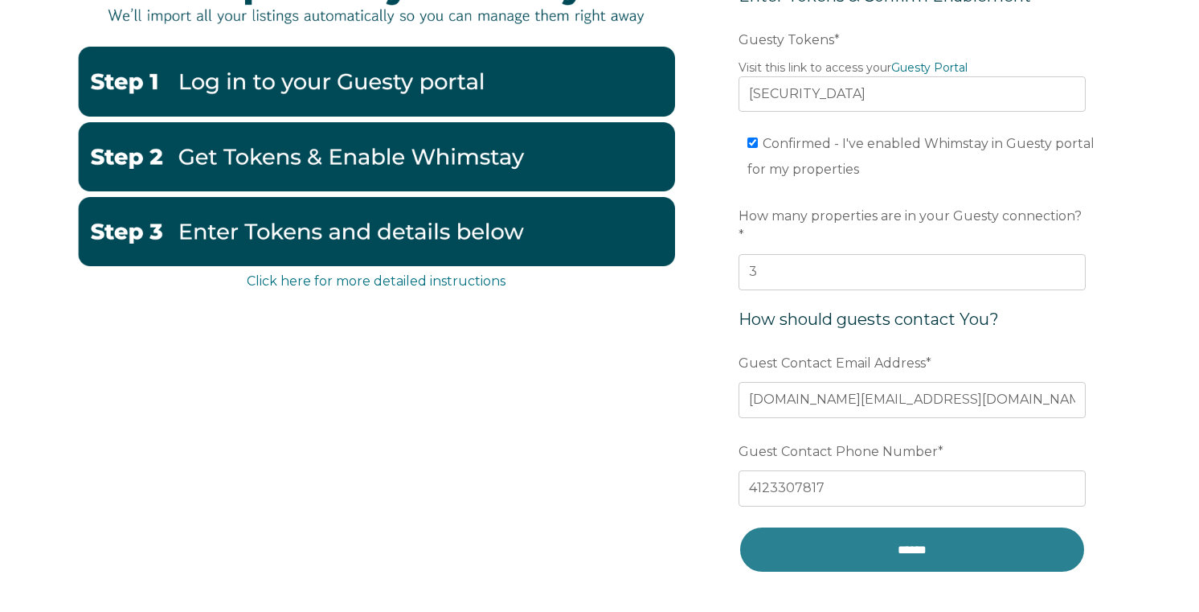
scroll to position [218, 0]
